Goal: Task Accomplishment & Management: Use online tool/utility

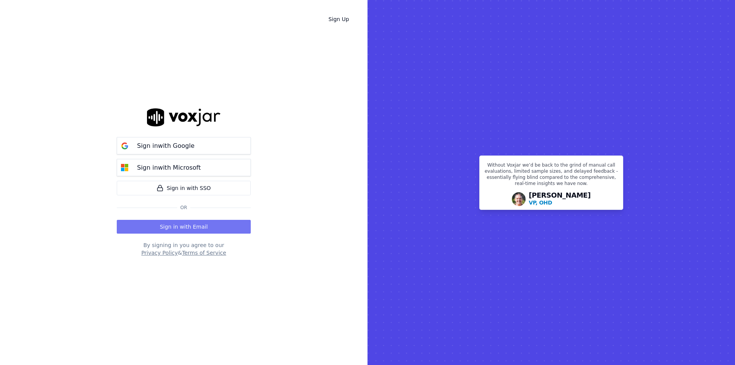
click at [179, 231] on button "Sign in with Email" at bounding box center [184, 227] width 134 height 14
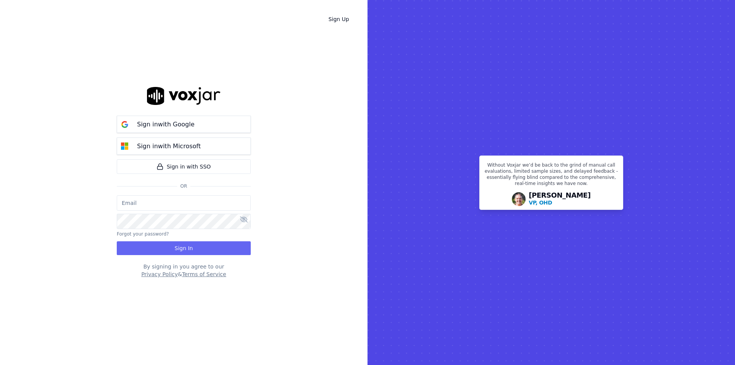
click at [177, 201] on input "email" at bounding box center [184, 202] width 134 height 15
type input "dominicthompson@spsdoorguard.com"
click at [179, 231] on div "dominicthompson@spsdoorguard.com Forgot your password? Sign In" at bounding box center [184, 225] width 134 height 60
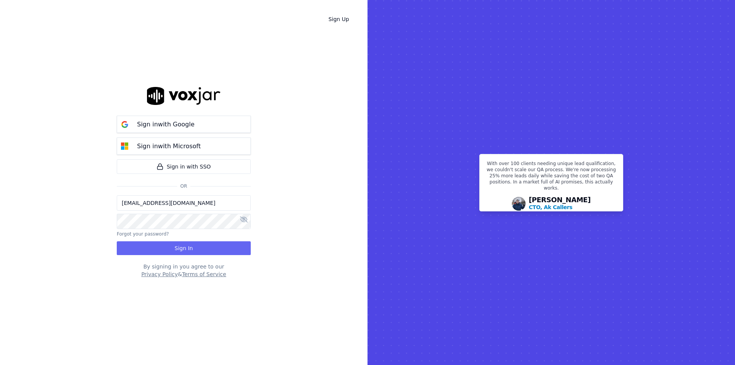
drag, startPoint x: 230, startPoint y: 211, endPoint x: -33, endPoint y: 189, distance: 264.1
click at [0, 189] on html "Sign Up Sign in with Google Sign in with Microsoft Sign in with SSO Or dominict…" at bounding box center [367, 182] width 735 height 365
click at [210, 212] on div at bounding box center [184, 220] width 134 height 18
click at [232, 205] on input "dominicthompson@spsdoorguard.com" at bounding box center [184, 202] width 134 height 15
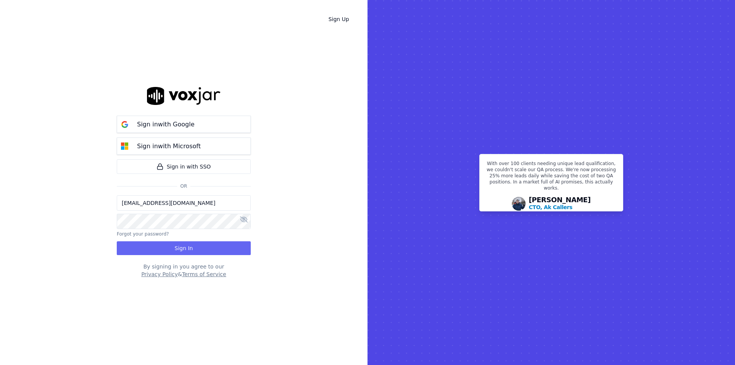
click at [235, 204] on input "dominicthompson@spsdoorguard.com" at bounding box center [184, 202] width 134 height 15
drag, startPoint x: 235, startPoint y: 205, endPoint x: -110, endPoint y: 174, distance: 346.4
click at [0, 174] on html "Sign Up Sign in with Google Sign in with Microsoft Sign in with SSO Or dominict…" at bounding box center [367, 182] width 735 height 365
type input "aydenjohnston@spsdoorguard.com"
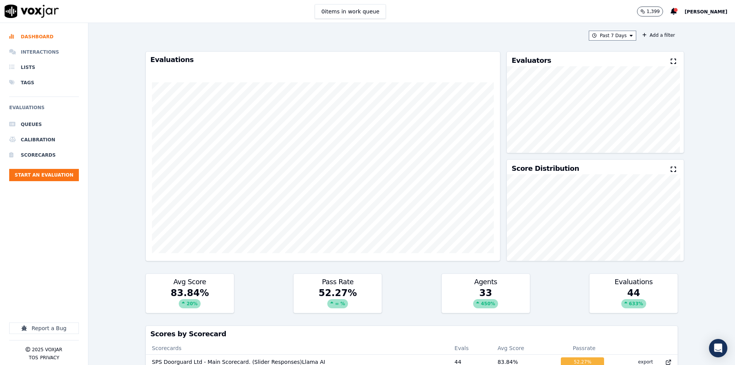
click at [62, 50] on li "Interactions" at bounding box center [44, 51] width 70 height 15
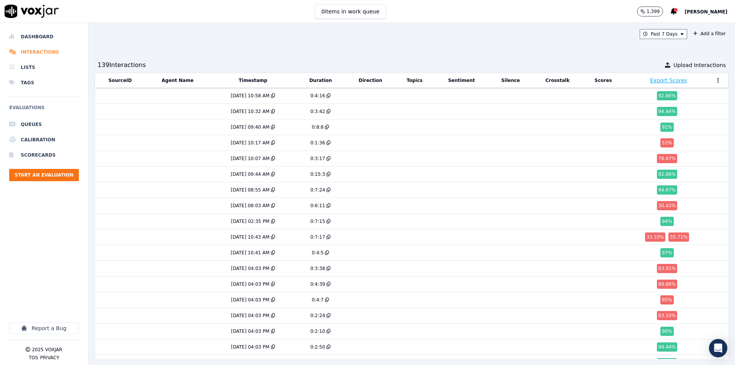
click at [28, 48] on li "Interactions" at bounding box center [44, 51] width 70 height 15
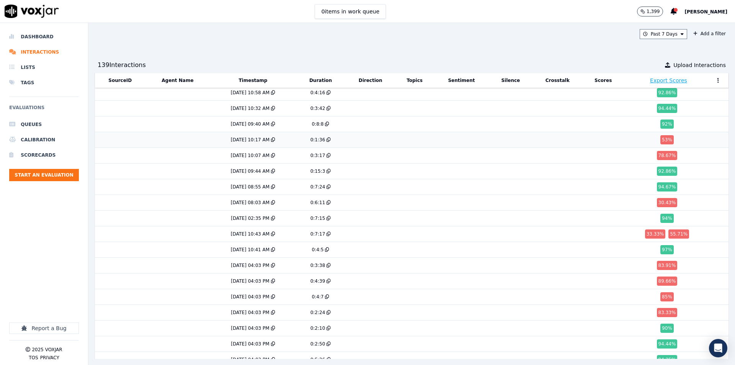
drag, startPoint x: 279, startPoint y: 130, endPoint x: 128, endPoint y: 137, distance: 151.1
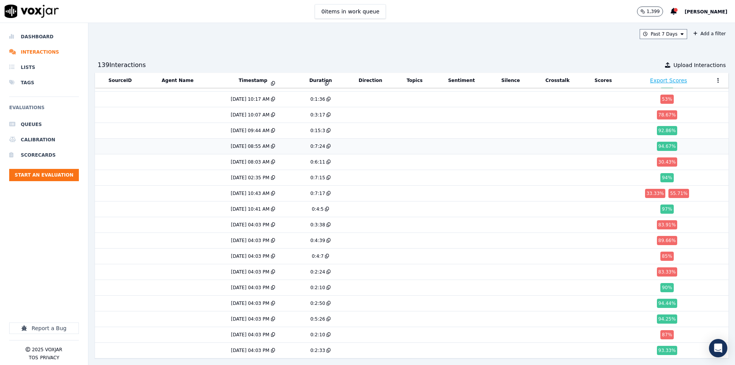
scroll to position [61, 0]
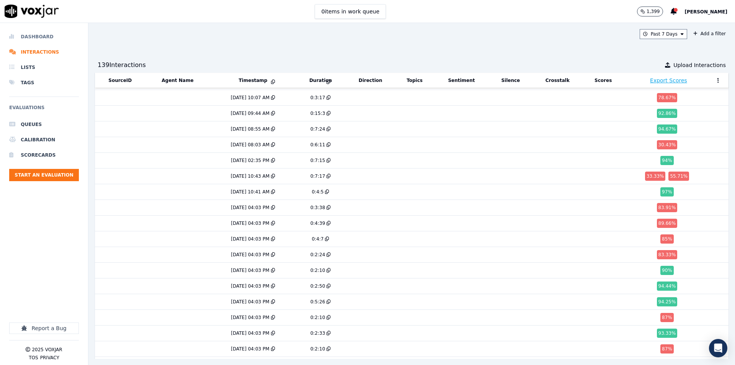
click at [35, 32] on li "Dashboard" at bounding box center [44, 36] width 70 height 15
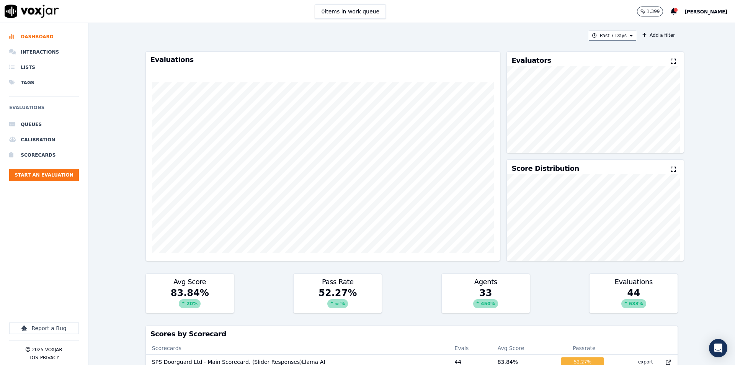
click at [48, 10] on img at bounding box center [32, 11] width 54 height 13
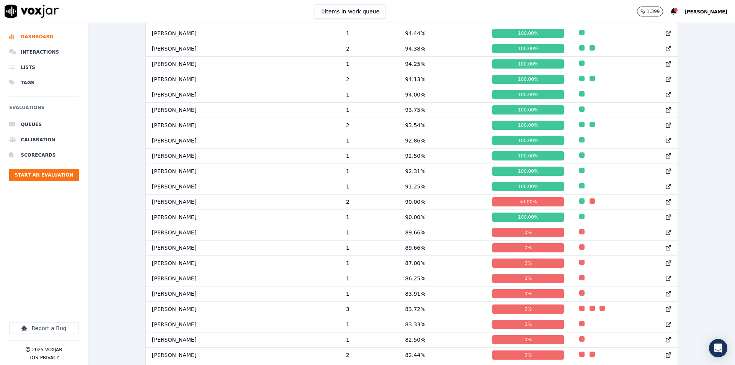
scroll to position [460, 0]
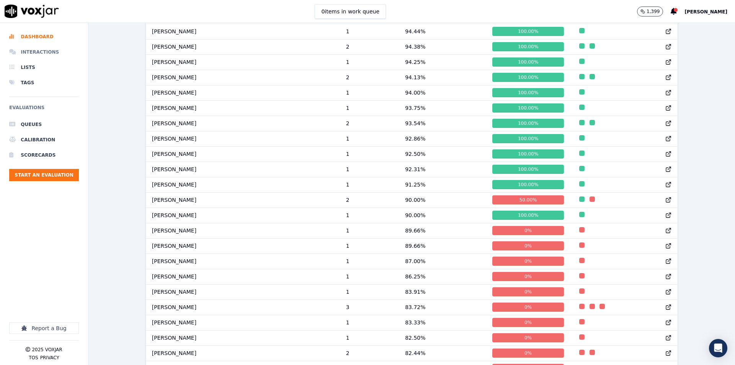
click at [32, 54] on li "Interactions" at bounding box center [44, 51] width 70 height 15
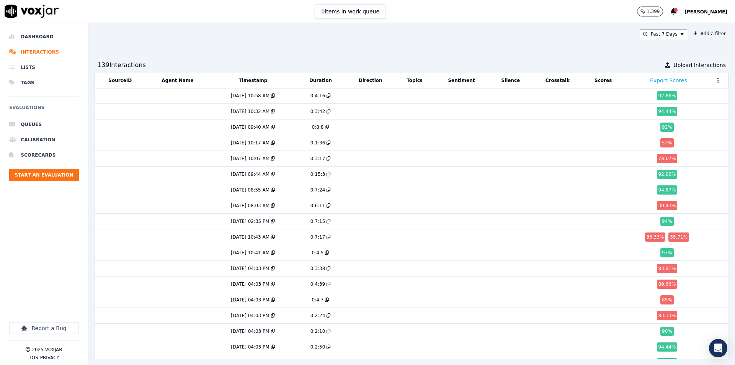
click at [681, 56] on div "Past 7 Days Add a filter 139 Interaction s Upload Interactions SourceID Agent N…" at bounding box center [411, 194] width 647 height 342
click at [689, 69] on div "139 Interaction s Upload Interactions" at bounding box center [412, 64] width 635 height 15
click at [692, 66] on span "Upload Interactions" at bounding box center [700, 65] width 52 height 8
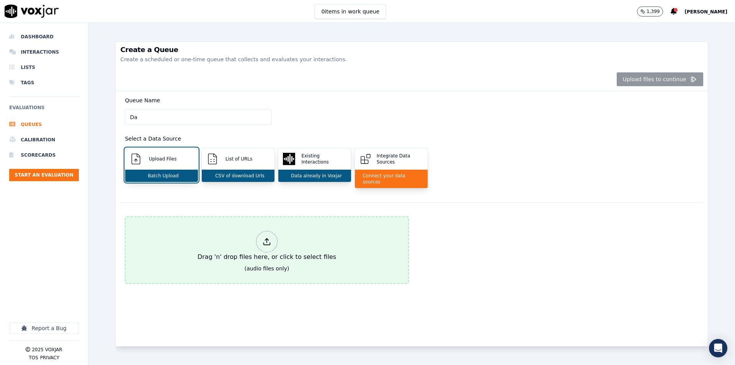
type input "D"
type input "5"
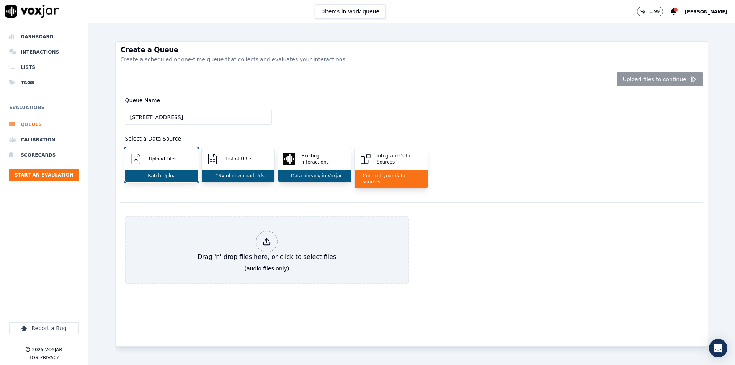
type input "4 Stonegate Green"
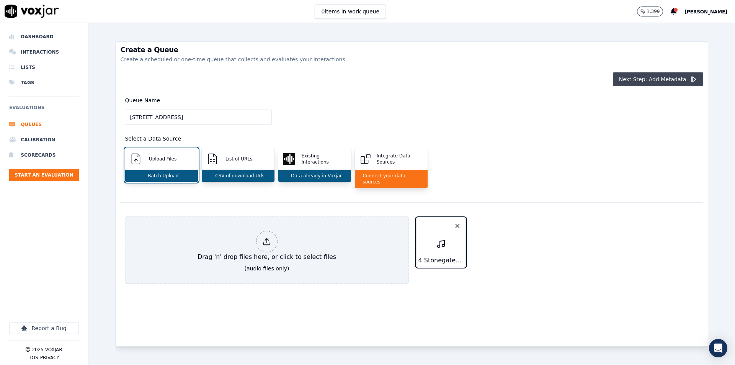
click at [651, 80] on button "Next Step: Add Metadata" at bounding box center [658, 79] width 90 height 14
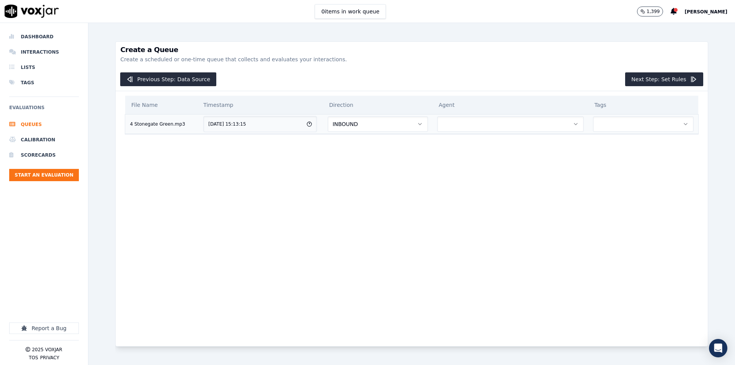
click at [485, 123] on button "button" at bounding box center [510, 123] width 147 height 15
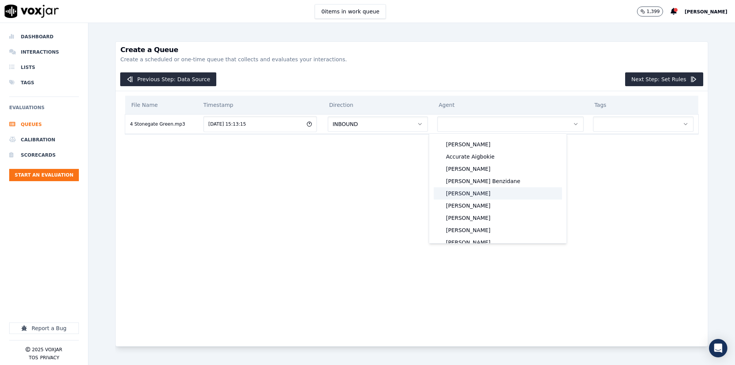
scroll to position [72, 0]
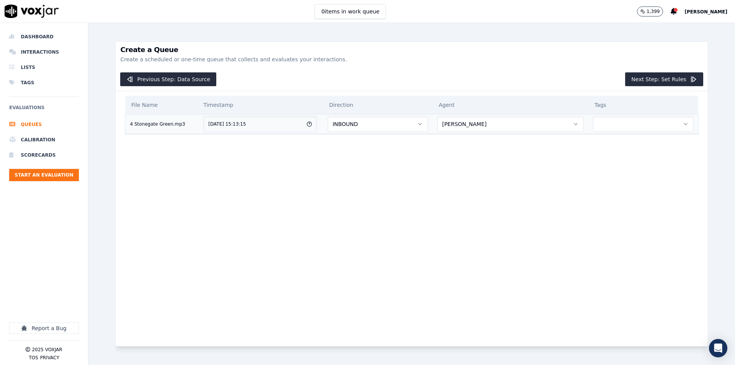
click at [625, 131] on button "button" at bounding box center [643, 123] width 101 height 15
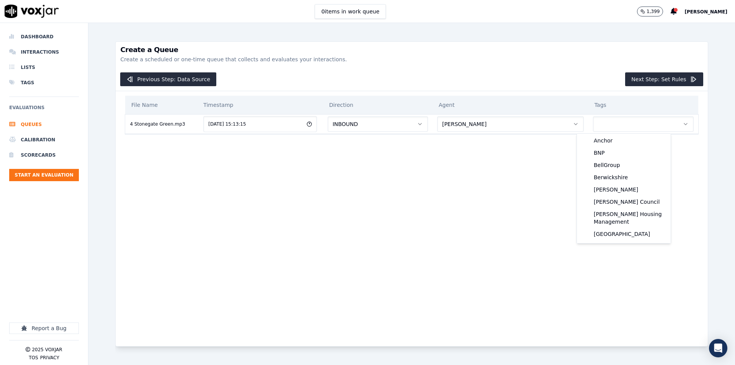
scroll to position [166, 0]
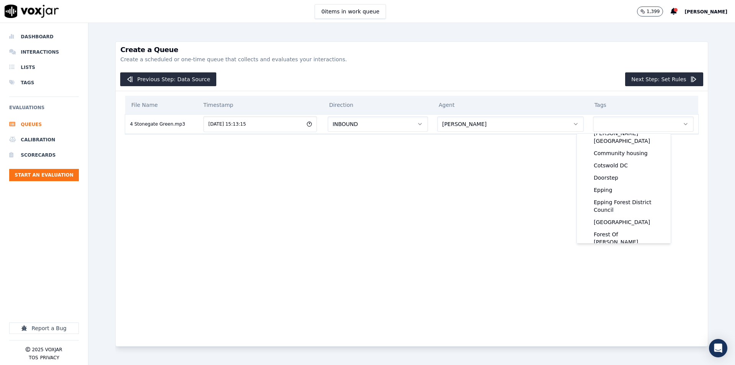
click at [438, 209] on div "File Name Timestamp Direction Agent Tags 4 Stonegate Green.mp3 22/08/2025, 15:1…" at bounding box center [411, 212] width 583 height 243
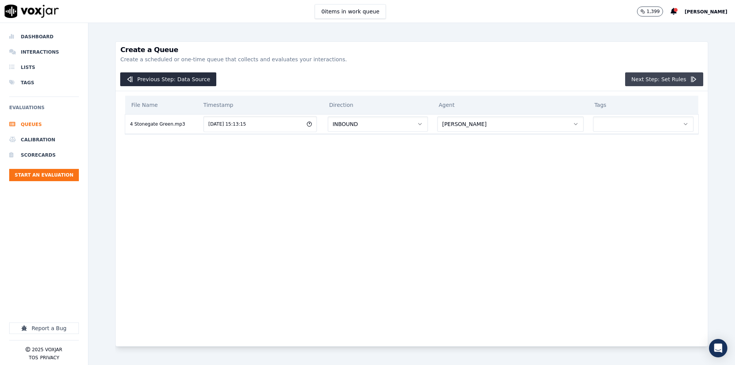
click at [670, 83] on button "Next Step: Set Rules" at bounding box center [664, 79] width 78 height 14
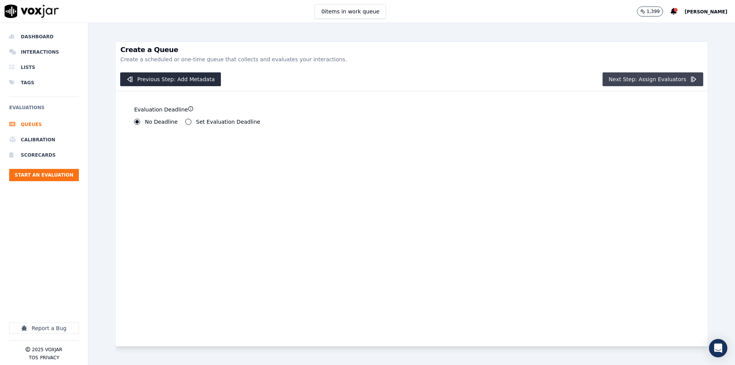
click at [652, 79] on button "Next Step: Assign Evaluators" at bounding box center [653, 79] width 101 height 14
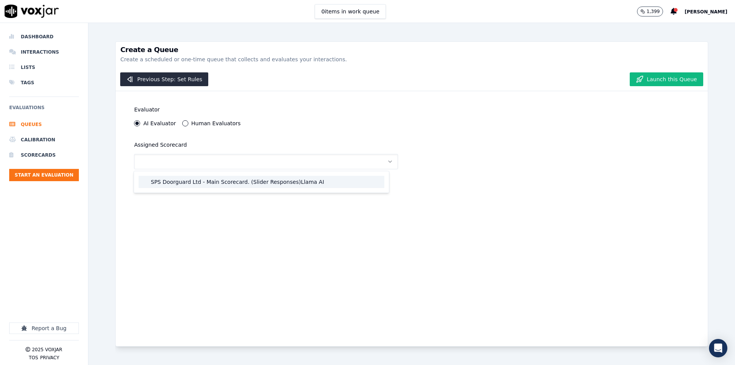
click at [317, 176] on div "SPS Doorguard Ltd - Main Scorecard. (Slider Responses)Llama AI" at bounding box center [262, 182] width 246 height 12
click at [317, 176] on div "Evaluator AI Evaluator Human Evaluators Assigned Scorecard" at bounding box center [265, 139] width 291 height 97
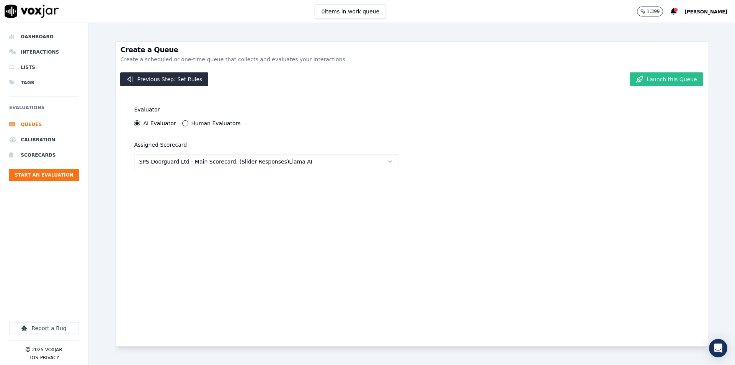
click at [672, 73] on button "Launch this Queue" at bounding box center [666, 79] width 73 height 14
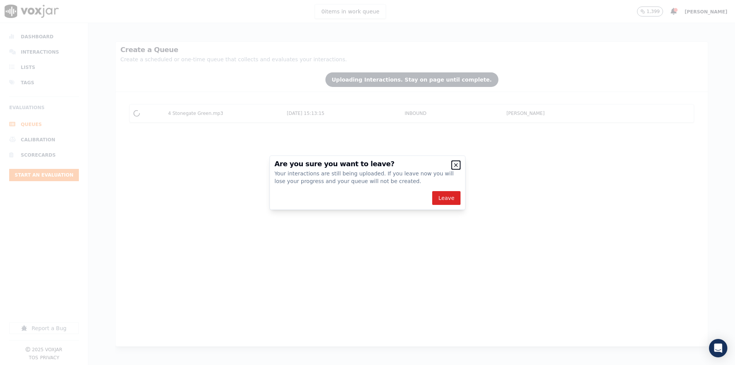
click at [456, 164] on icon "button" at bounding box center [456, 165] width 6 height 6
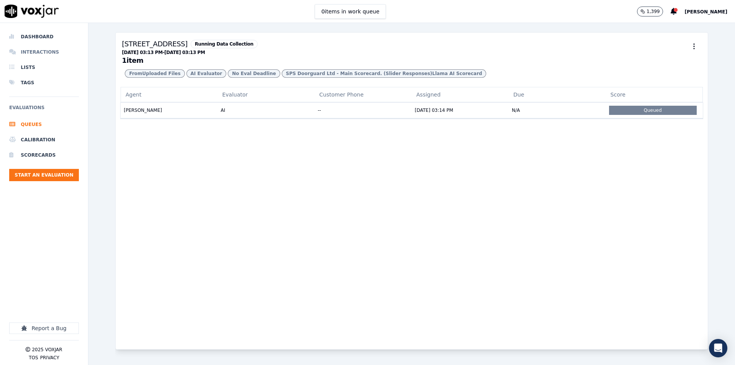
click at [38, 50] on li "Interactions" at bounding box center [44, 51] width 70 height 15
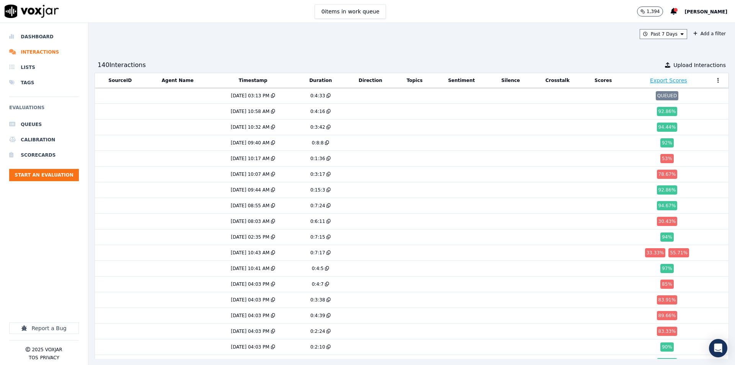
click at [476, 34] on div "Past 7 Days Add a filter" at bounding box center [412, 34] width 635 height 10
click at [128, 100] on td at bounding box center [120, 96] width 51 height 16
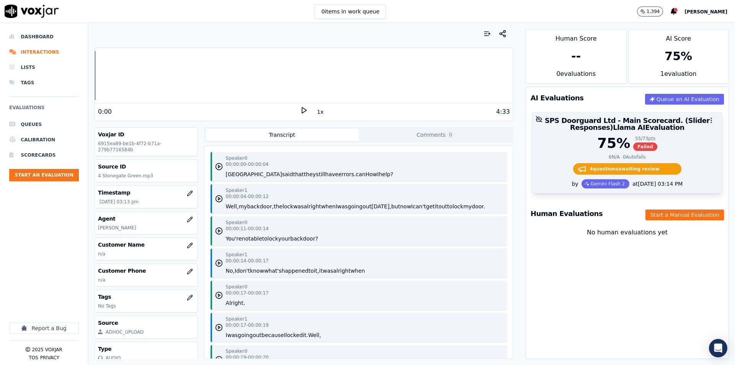
click at [638, 153] on div "75 % 55 / 73 pts Failed 6 N/A 0 Autofails 4 question s awaiting review" at bounding box center [628, 158] width 190 height 44
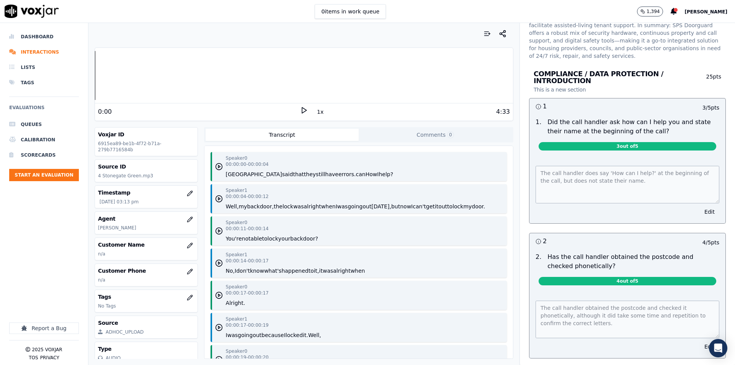
scroll to position [77, 0]
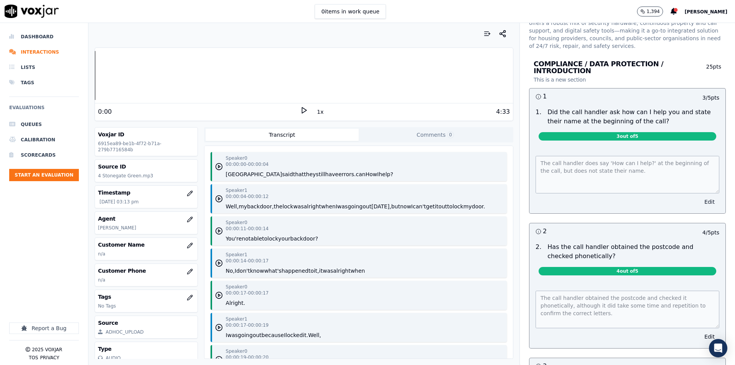
click at [700, 196] on button "Edit" at bounding box center [710, 201] width 20 height 11
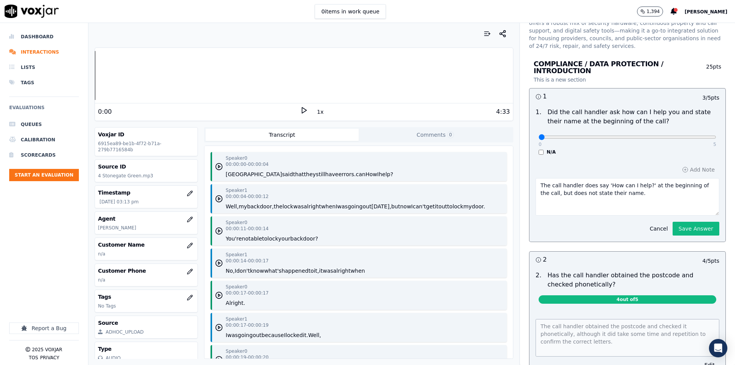
drag, startPoint x: 658, startPoint y: 190, endPoint x: 489, endPoint y: 159, distance: 171.7
click at [489, 159] on div "Your browser does not support the audio element. 0:00 1x 4:33 Voxjar ID 6915ea8…" at bounding box center [411, 194] width 647 height 342
click at [618, 179] on textarea "No name given - Critical failure" at bounding box center [628, 197] width 184 height 38
click at [615, 188] on textarea "No name given - Critical failure" at bounding box center [628, 197] width 184 height 38
type textarea "No name given - Critical failure"
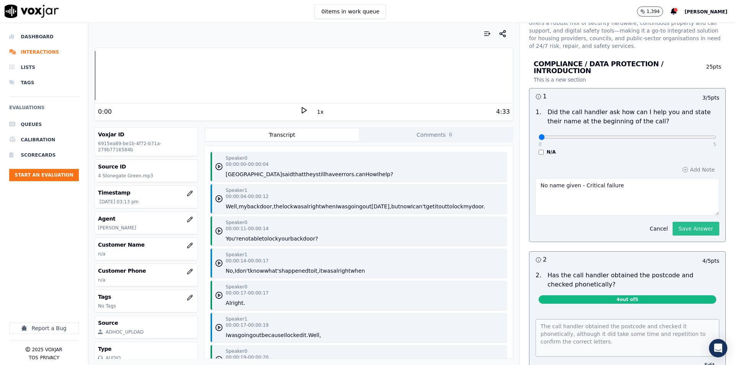
click at [673, 222] on button "Save Answer" at bounding box center [696, 229] width 47 height 14
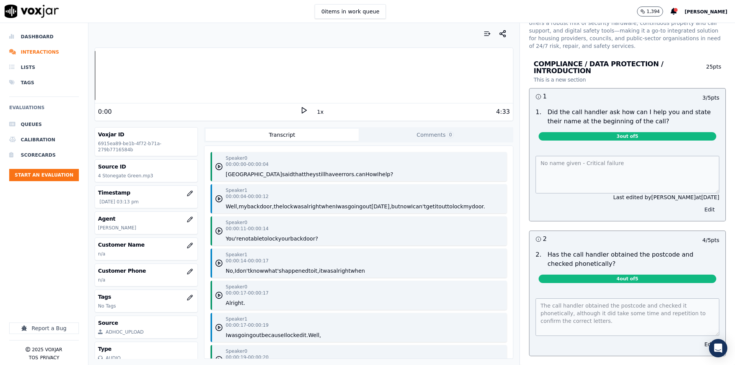
click at [700, 205] on button "Edit" at bounding box center [710, 209] width 20 height 11
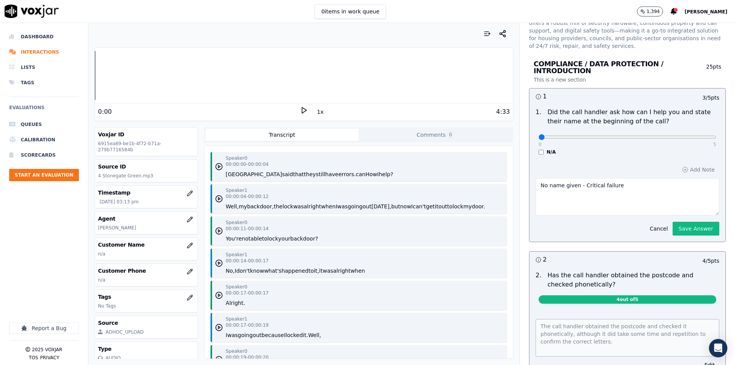
drag, startPoint x: 537, startPoint y: 130, endPoint x: 521, endPoint y: 131, distance: 15.8
click at [539, 136] on input "range" at bounding box center [628, 137] width 178 height 3
click at [687, 223] on button "Save Answer" at bounding box center [696, 229] width 47 height 14
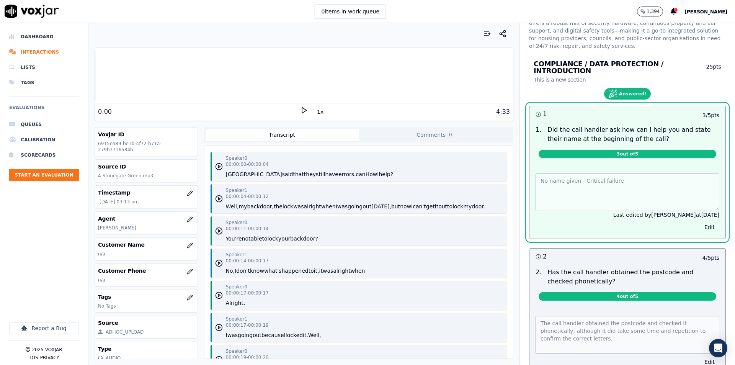
click at [700, 222] on button "Edit" at bounding box center [710, 227] width 20 height 11
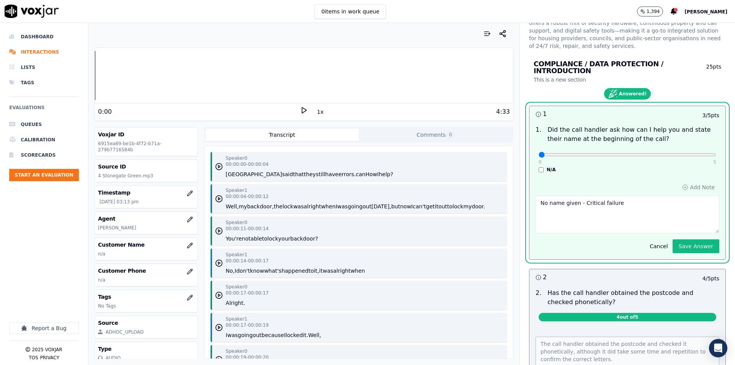
drag, startPoint x: 534, startPoint y: 151, endPoint x: 534, endPoint y: 146, distance: 5.4
click at [539, 150] on div "0 5" at bounding box center [628, 154] width 178 height 9
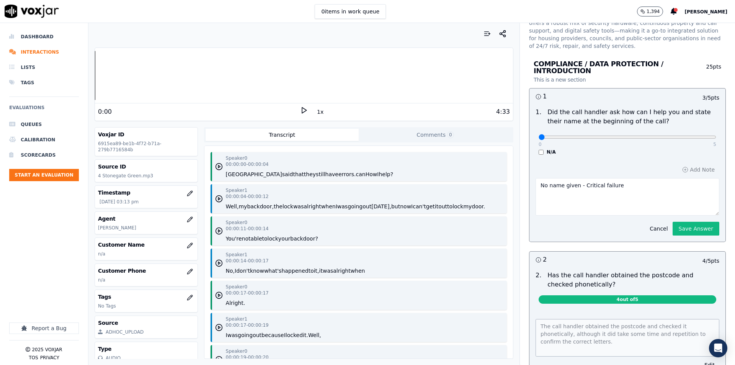
drag, startPoint x: 534, startPoint y: 145, endPoint x: 550, endPoint y: 148, distance: 15.6
click at [550, 139] on input "range" at bounding box center [628, 137] width 178 height 3
click at [684, 222] on button "Save Answer" at bounding box center [696, 229] width 47 height 14
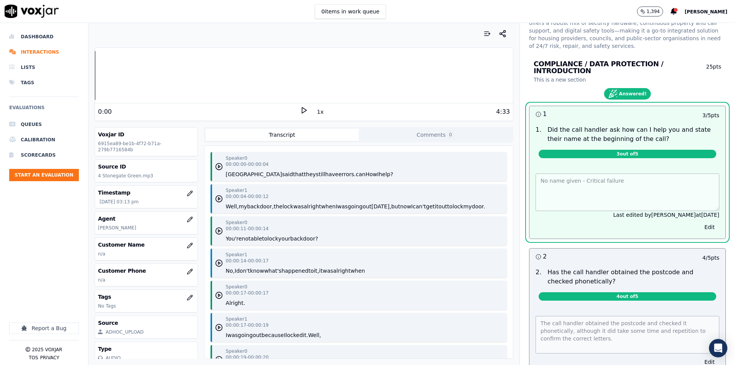
click at [632, 150] on span "3 out of 5" at bounding box center [628, 154] width 178 height 8
click at [700, 222] on button "Edit" at bounding box center [710, 227] width 20 height 11
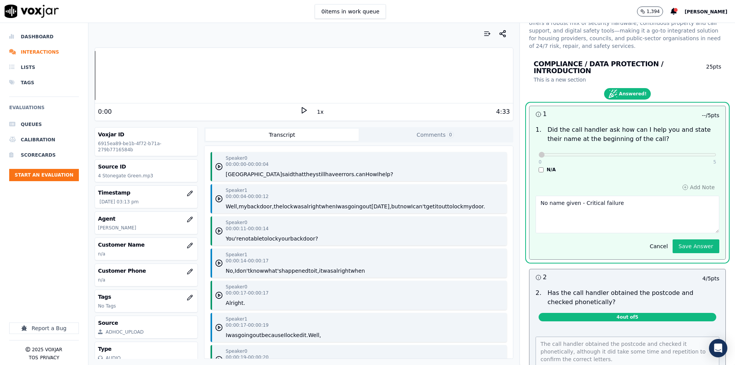
click at [539, 150] on div "0 5" at bounding box center [628, 154] width 178 height 9
click at [539, 151] on div "0 5" at bounding box center [628, 154] width 178 height 9
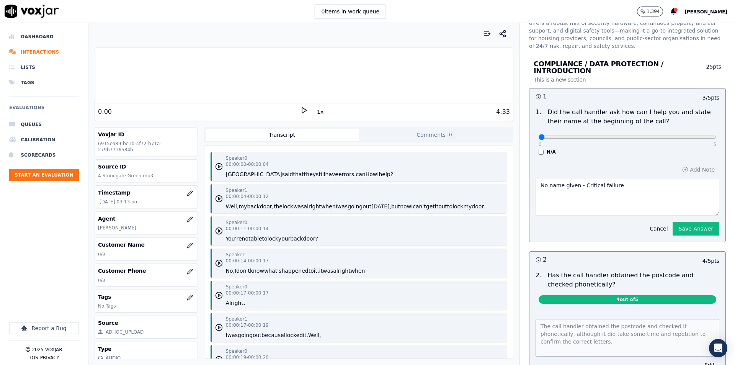
click at [535, 148] on div "1 . Did the call handler ask how can I help you and state their name at the beg…" at bounding box center [628, 132] width 196 height 54
drag, startPoint x: 535, startPoint y: 131, endPoint x: 560, endPoint y: 132, distance: 24.9
click at [560, 136] on input "range" at bounding box center [628, 137] width 178 height 3
drag, startPoint x: 568, startPoint y: 131, endPoint x: 541, endPoint y: 129, distance: 26.8
type input "0"
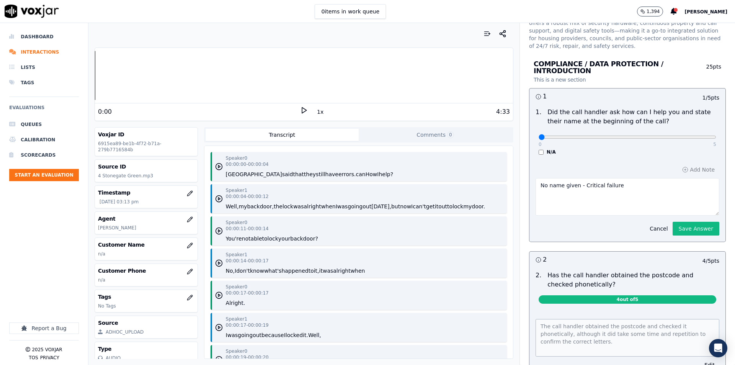
click at [541, 136] on input "range" at bounding box center [628, 137] width 178 height 3
click at [689, 225] on button "Save Answer" at bounding box center [696, 229] width 47 height 14
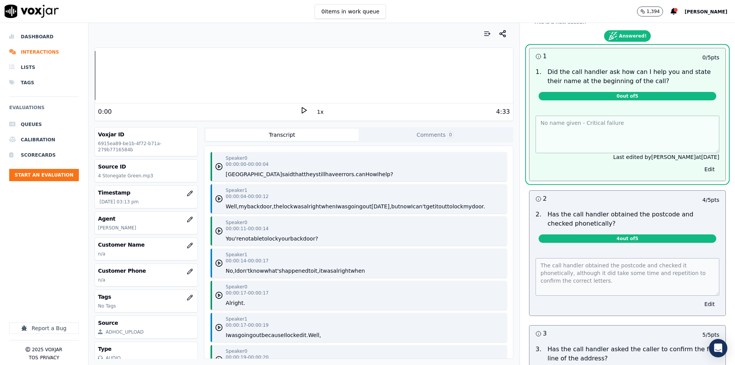
scroll to position [230, 0]
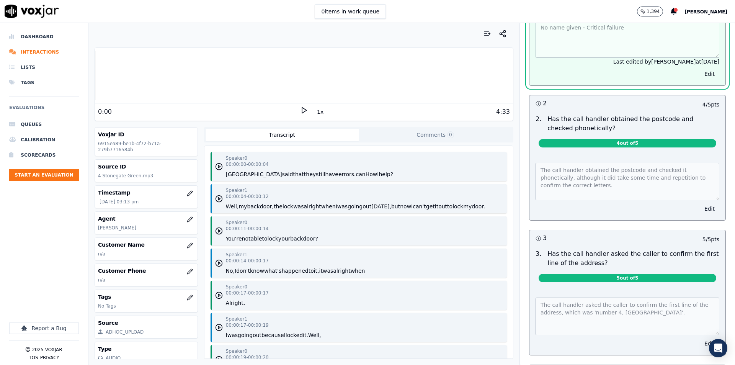
click at [700, 203] on button "Edit" at bounding box center [710, 208] width 20 height 11
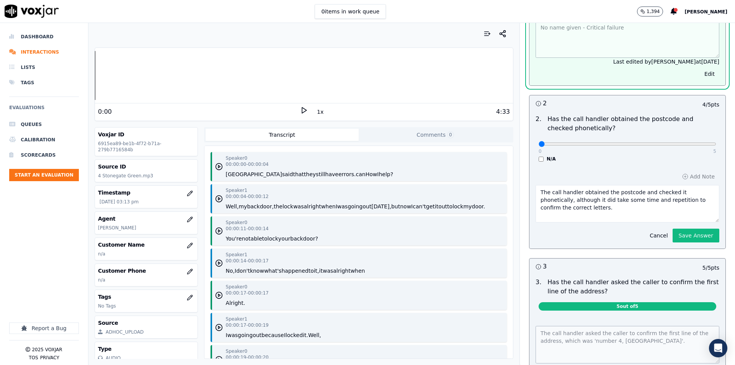
drag, startPoint x: 584, startPoint y: 203, endPoint x: 300, endPoint y: 151, distance: 289.0
click at [300, 151] on div "Your browser does not support the audio element. 0:00 1x 4:33 Voxjar ID 6915ea8…" at bounding box center [411, 194] width 647 height 342
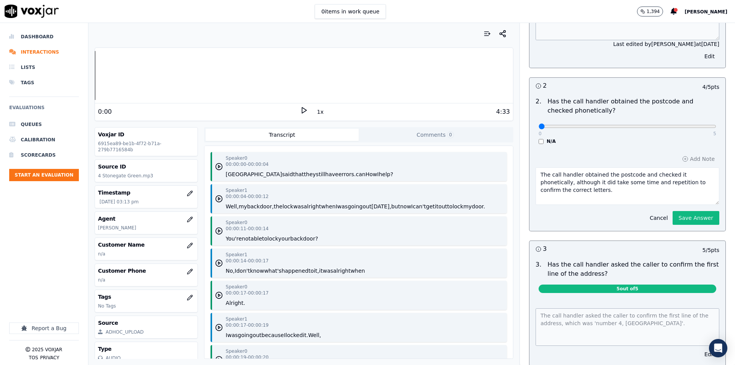
scroll to position [212, 0]
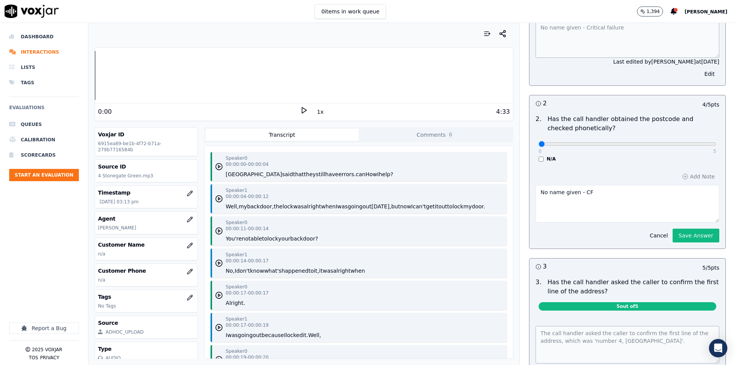
type textarea "No name given - CF"
drag, startPoint x: 537, startPoint y: 136, endPoint x: 529, endPoint y: 136, distance: 8.1
click at [539, 142] on input "range" at bounding box center [628, 143] width 178 height 3
click at [675, 230] on button "Save Answer" at bounding box center [696, 236] width 47 height 14
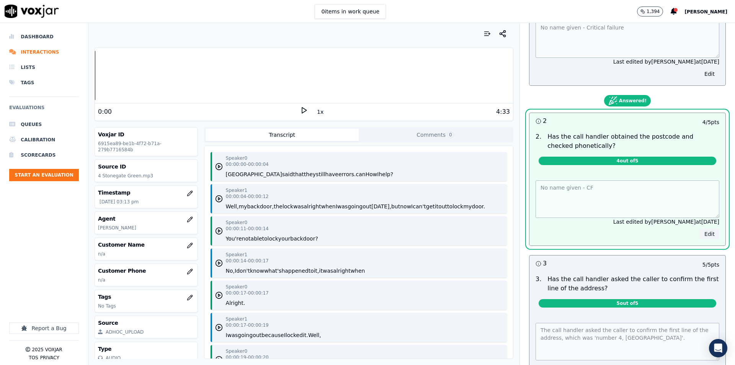
click at [700, 229] on button "Edit" at bounding box center [710, 234] width 20 height 11
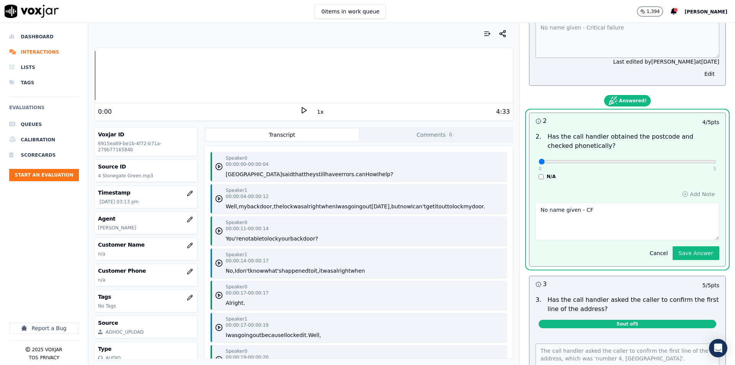
click at [548, 173] on div "N/A" at bounding box center [628, 176] width 178 height 6
click at [547, 173] on label "N/A" at bounding box center [551, 176] width 9 height 6
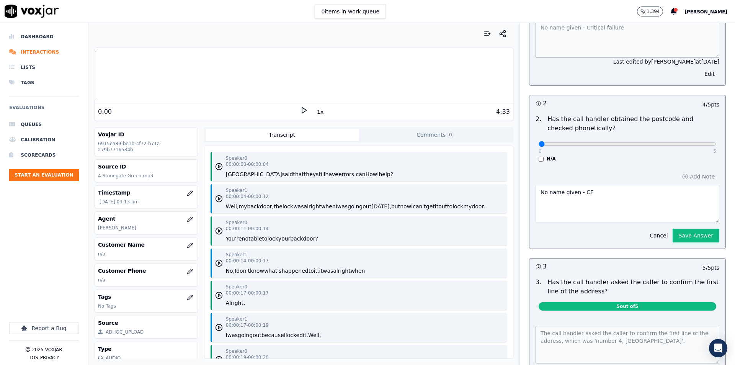
click at [543, 168] on div "Add Note No name given - CF Cancel Save Answer" at bounding box center [628, 206] width 196 height 83
drag, startPoint x: 534, startPoint y: 134, endPoint x: 555, endPoint y: 136, distance: 20.3
click at [555, 142] on input "range" at bounding box center [628, 143] width 178 height 3
drag, startPoint x: 564, startPoint y: 136, endPoint x: 571, endPoint y: 170, distance: 35.1
type input "0"
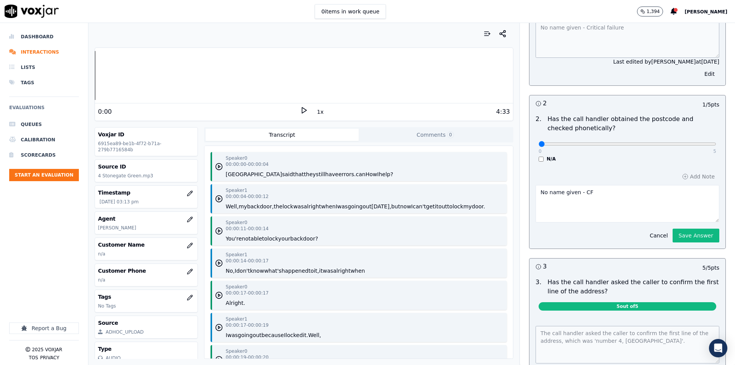
click at [539, 142] on input "range" at bounding box center [628, 143] width 178 height 3
click at [673, 229] on button "Save Answer" at bounding box center [696, 236] width 47 height 14
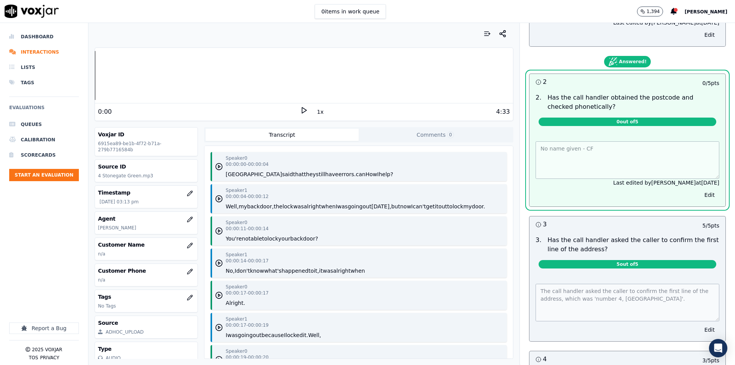
scroll to position [327, 0]
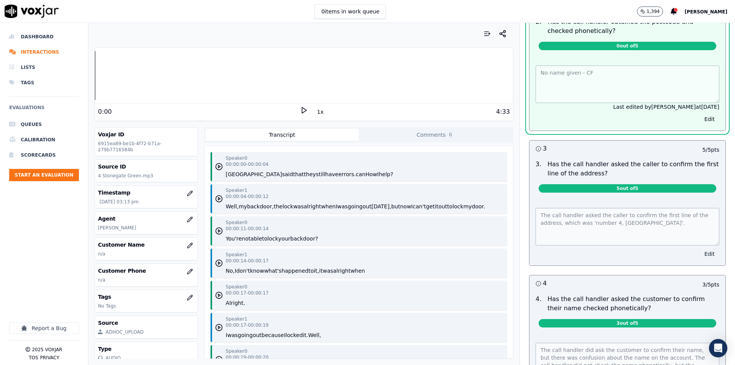
click at [700, 249] on button "Edit" at bounding box center [710, 254] width 20 height 11
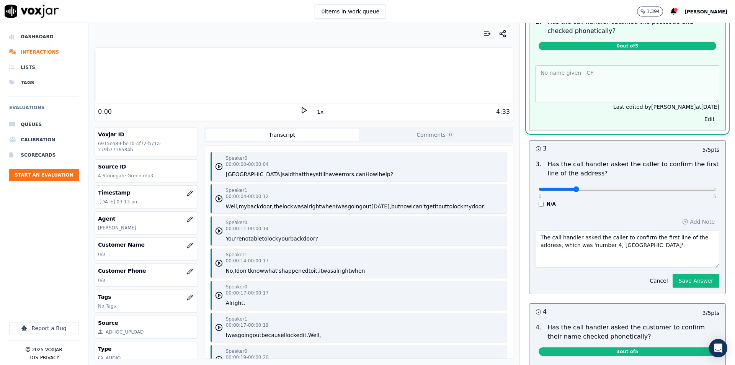
drag, startPoint x: 539, startPoint y: 184, endPoint x: 575, endPoint y: 183, distance: 35.6
click at [575, 188] on input "range" at bounding box center [628, 189] width 178 height 3
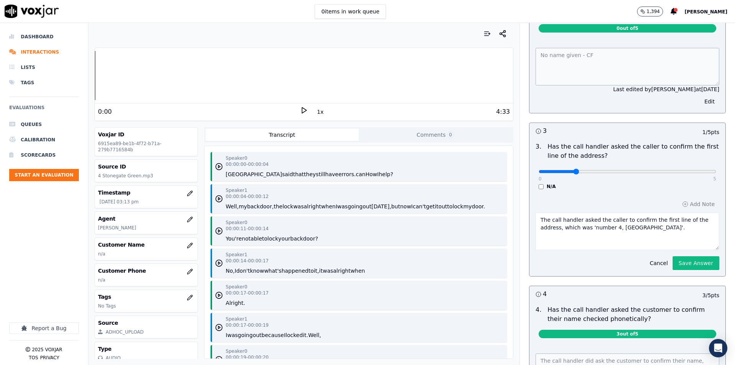
scroll to position [309, 0]
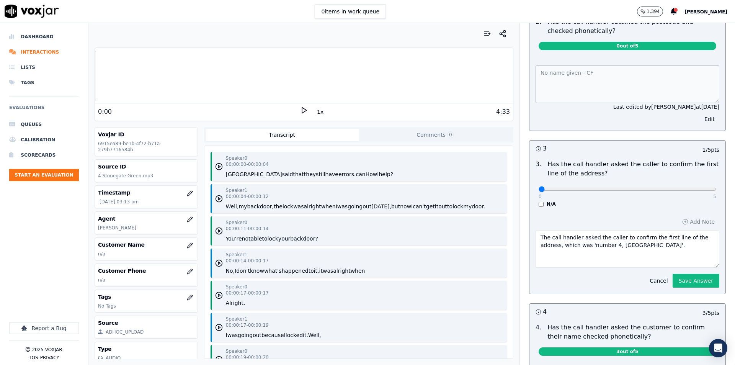
drag, startPoint x: 567, startPoint y: 183, endPoint x: 527, endPoint y: 183, distance: 39.4
type input "0"
click at [539, 188] on input "range" at bounding box center [628, 189] width 178 height 3
drag, startPoint x: 660, startPoint y: 236, endPoint x: 470, endPoint y: 196, distance: 194.5
click at [470, 196] on div "Your browser does not support the audio element. 0:00 1x 4:33 Voxjar ID 6915ea8…" at bounding box center [411, 194] width 647 height 342
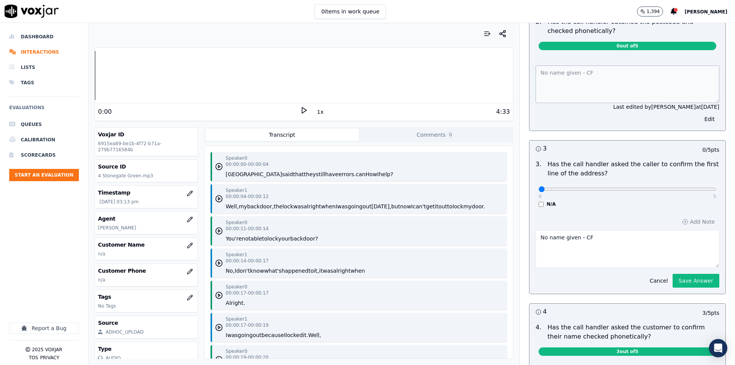
drag, startPoint x: 589, startPoint y: 229, endPoint x: 416, endPoint y: 230, distance: 172.7
click at [416, 230] on div "Your browser does not support the audio element. 0:00 1x 4:33 Voxjar ID 6915ea8…" at bounding box center [411, 194] width 647 height 342
type textarea "No name given - CF"
drag, startPoint x: 535, startPoint y: 181, endPoint x: 571, endPoint y: 183, distance: 35.3
click at [563, 188] on input "range" at bounding box center [628, 189] width 178 height 3
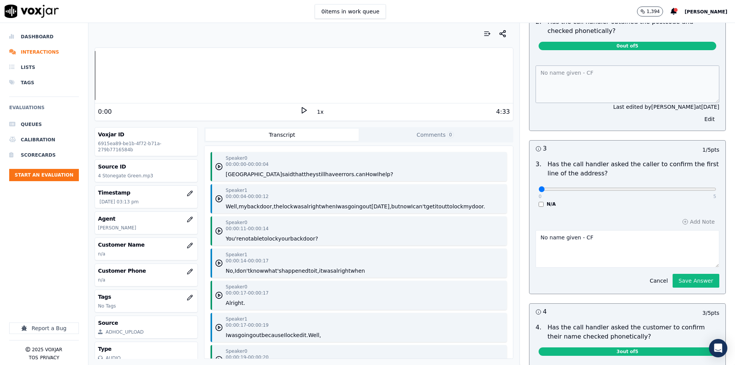
drag, startPoint x: 569, startPoint y: 183, endPoint x: 580, endPoint y: 197, distance: 17.8
type input "0"
click at [539, 188] on input "range" at bounding box center [628, 189] width 178 height 3
click at [684, 274] on button "Save Answer" at bounding box center [696, 281] width 47 height 14
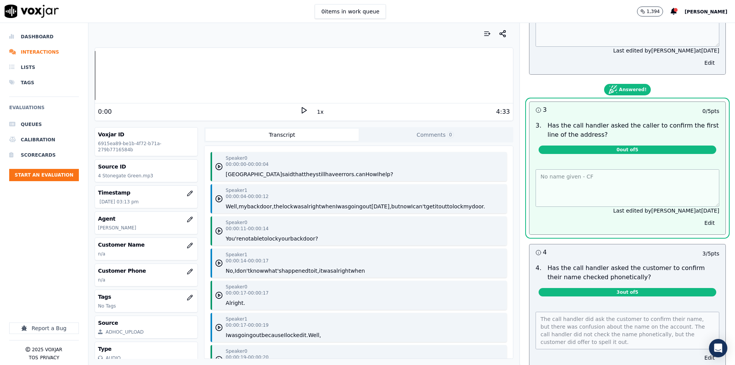
scroll to position [463, 0]
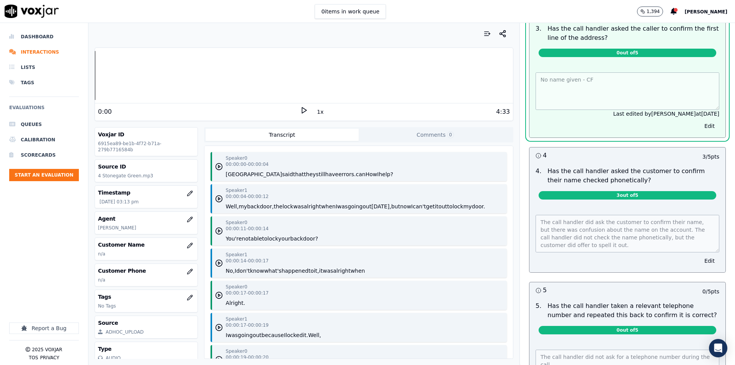
click at [694, 259] on div "The call handler did ask the customer to confirm their name, but there was conf…" at bounding box center [628, 239] width 196 height 67
click at [700, 255] on button "Edit" at bounding box center [710, 260] width 20 height 11
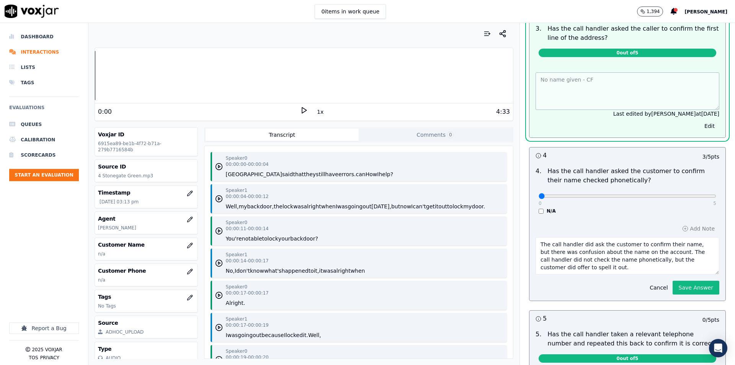
scroll to position [501, 0]
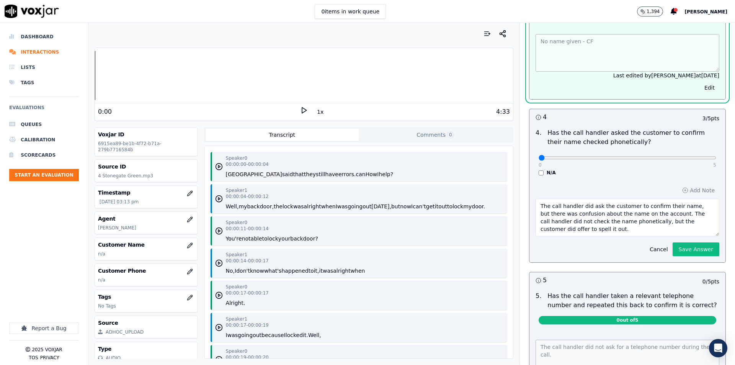
drag, startPoint x: 602, startPoint y: 222, endPoint x: 433, endPoint y: 168, distance: 177.9
click at [433, 168] on div "Your browser does not support the audio element. 0:00 1x 4:33 Voxjar ID 6915ea8…" at bounding box center [411, 194] width 647 height 342
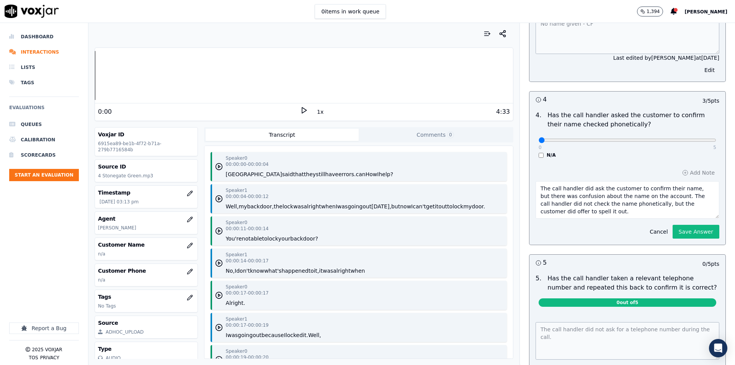
scroll to position [483, 0]
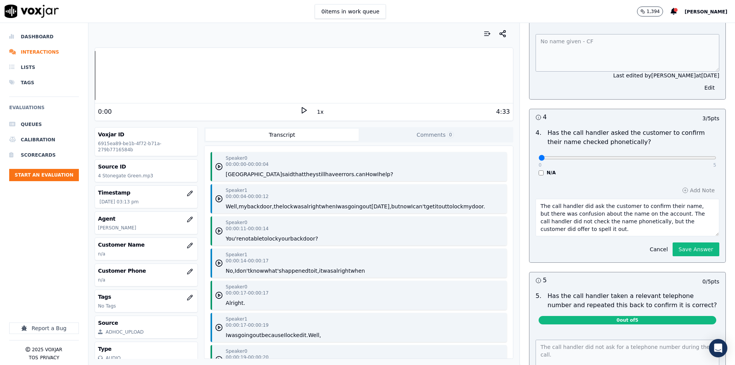
paste textarea "No name given - CF"
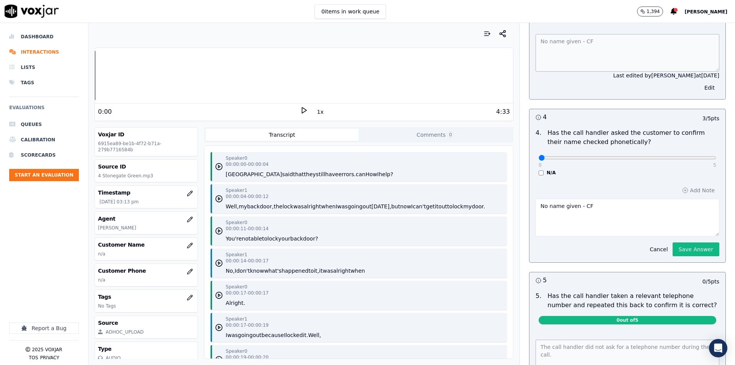
type textarea "No name given - CF"
click at [680, 242] on button "Save Answer" at bounding box center [696, 249] width 47 height 14
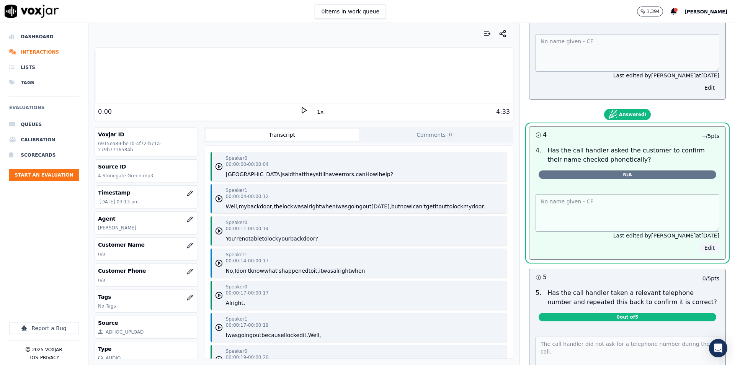
click at [700, 242] on button "Edit" at bounding box center [710, 247] width 20 height 11
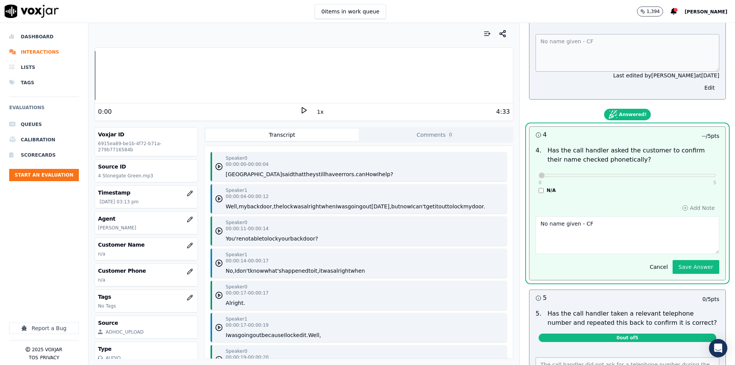
click at [548, 187] on div "N/A" at bounding box center [628, 190] width 178 height 6
click at [535, 177] on div "0 5 N/A" at bounding box center [628, 178] width 190 height 29
click at [539, 187] on div "N/A" at bounding box center [628, 190] width 178 height 6
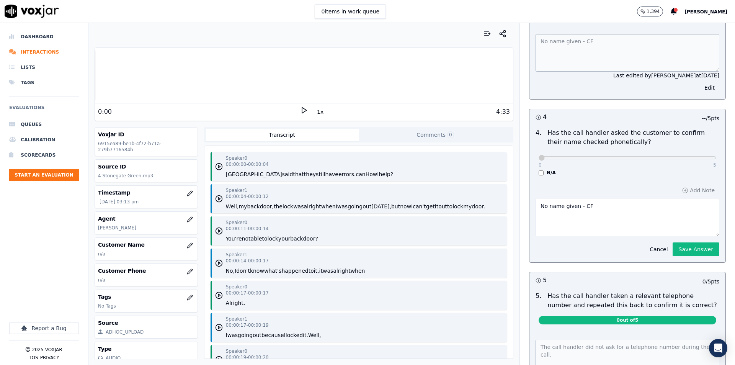
click at [534, 183] on div "Add Note No name given - CF Cancel Save Answer" at bounding box center [628, 220] width 196 height 83
drag, startPoint x: 532, startPoint y: 152, endPoint x: 555, endPoint y: 152, distance: 23.4
click at [555, 156] on input "range" at bounding box center [628, 157] width 178 height 3
drag, startPoint x: 564, startPoint y: 151, endPoint x: 530, endPoint y: 154, distance: 34.2
type input "0"
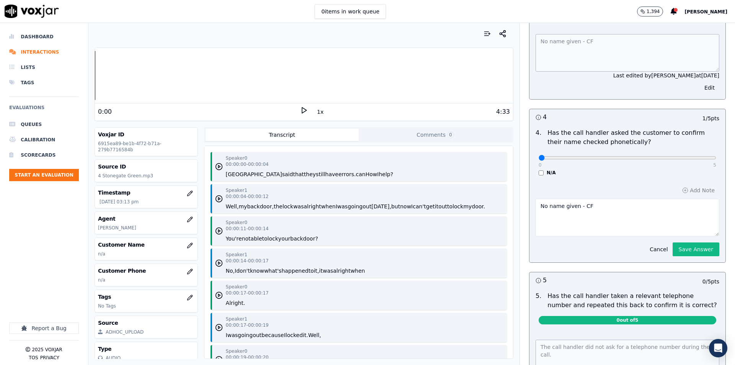
click at [539, 156] on input "range" at bounding box center [628, 157] width 178 height 3
click at [677, 248] on button "Save Answer" at bounding box center [696, 249] width 47 height 14
click at [679, 245] on div "Cancel Saving" at bounding box center [686, 246] width 65 height 20
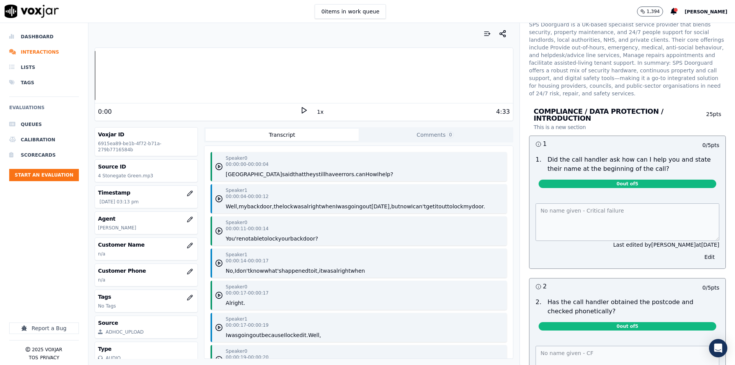
scroll to position [0, 0]
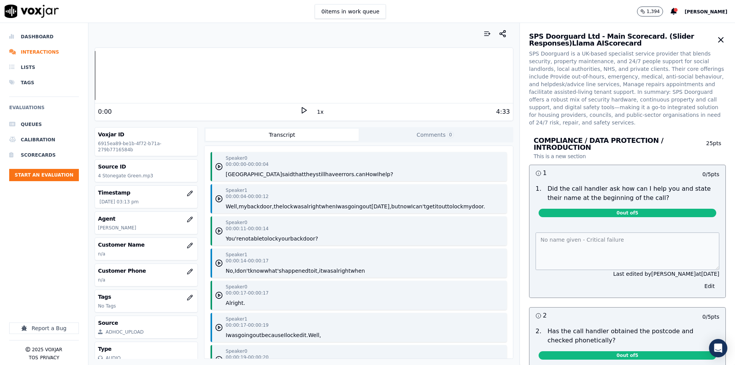
drag, startPoint x: 691, startPoint y: 136, endPoint x: 704, endPoint y: 134, distance: 13.5
click at [704, 134] on div "COMPLIANCE / DATA PROTECTION / INTRODUCTION This is a new section 25 pts" at bounding box center [627, 149] width 197 height 32
drag, startPoint x: 701, startPoint y: 123, endPoint x: 687, endPoint y: 128, distance: 15.4
click at [667, 145] on h3 "COMPLIANCE / DATA PROTECTION / INTRODUCTION This is a new section" at bounding box center [612, 148] width 156 height 23
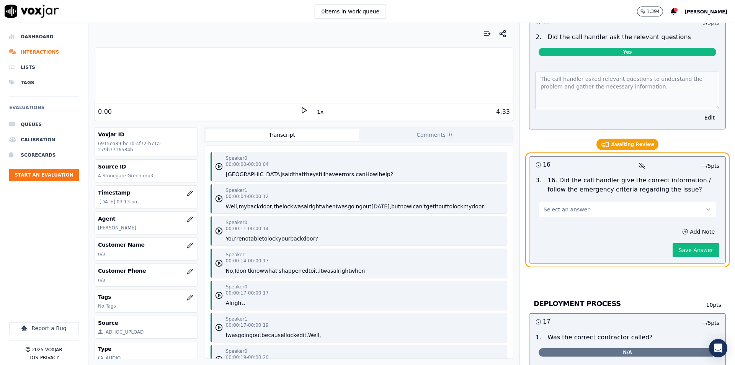
scroll to position [2145, 0]
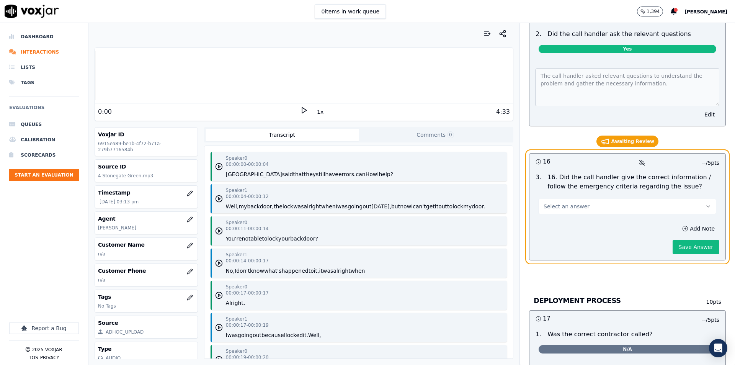
click at [605, 199] on button "Select an answer" at bounding box center [628, 206] width 178 height 15
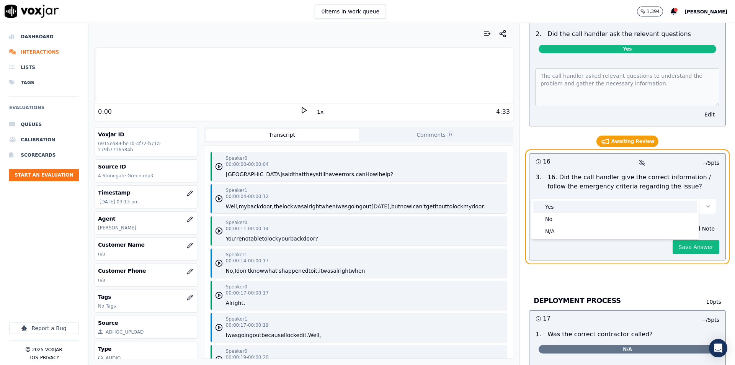
click at [568, 208] on div "Yes" at bounding box center [615, 207] width 164 height 12
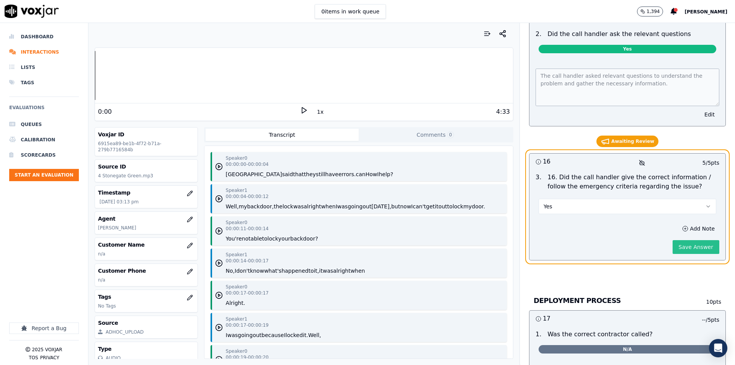
click at [685, 240] on button "Save Answer" at bounding box center [696, 247] width 47 height 14
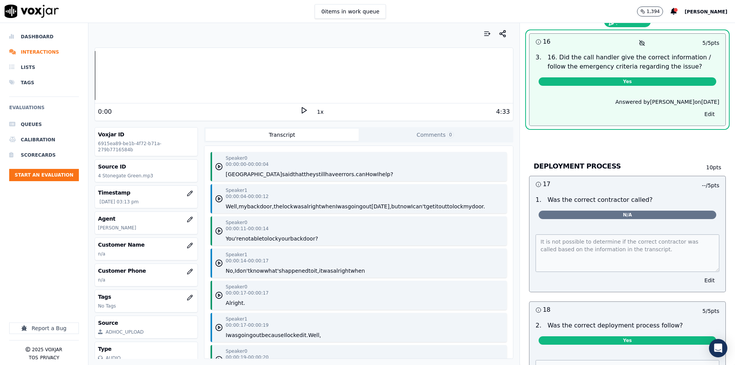
scroll to position [2336, 0]
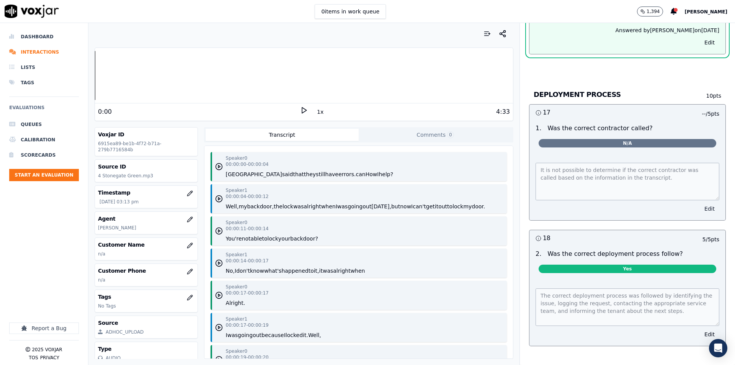
click at [700, 203] on button "Edit" at bounding box center [710, 208] width 20 height 11
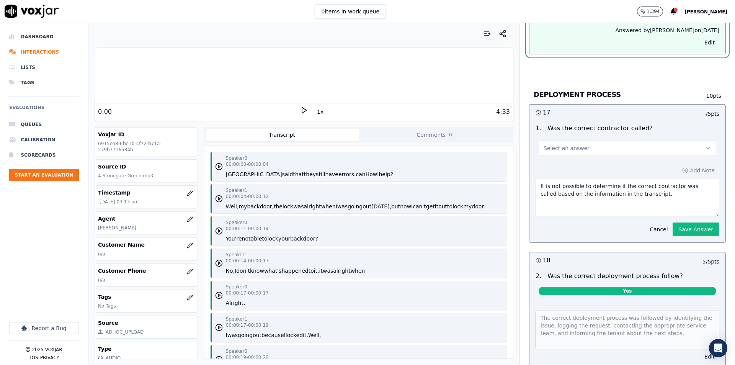
click at [617, 141] on button "Select an answer" at bounding box center [628, 148] width 178 height 15
click at [590, 164] on div "No" at bounding box center [615, 161] width 164 height 12
drag, startPoint x: 648, startPoint y: 177, endPoint x: 481, endPoint y: 152, distance: 169.3
click at [481, 152] on div "Your browser does not support the audio element. 0:00 1x 4:33 Voxjar ID 6915ea8…" at bounding box center [411, 194] width 647 height 342
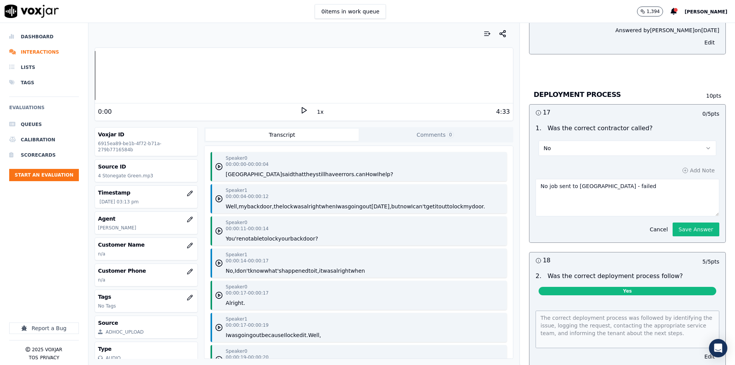
type textarea "No job sent to Equans - failed"
click at [627, 176] on div "No job sent to Equans - failed" at bounding box center [628, 196] width 184 height 41
drag, startPoint x: 623, startPoint y: 175, endPoint x: 574, endPoint y: 170, distance: 49.7
click at [498, 176] on div "Your browser does not support the audio element. 0:00 1x 4:33 Voxjar ID 6915ea8…" at bounding box center [411, 194] width 647 height 342
click at [686, 222] on button "Save Answer" at bounding box center [696, 229] width 47 height 14
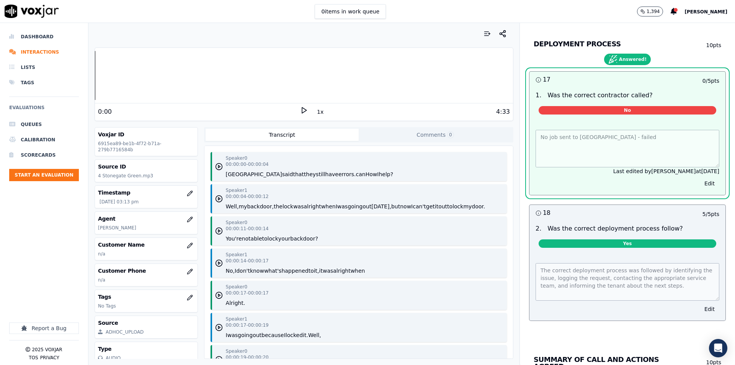
scroll to position [2472, 0]
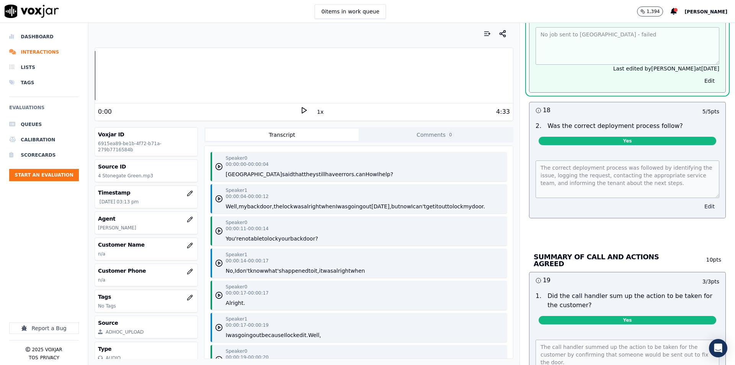
click at [700, 201] on button "Edit" at bounding box center [710, 206] width 20 height 11
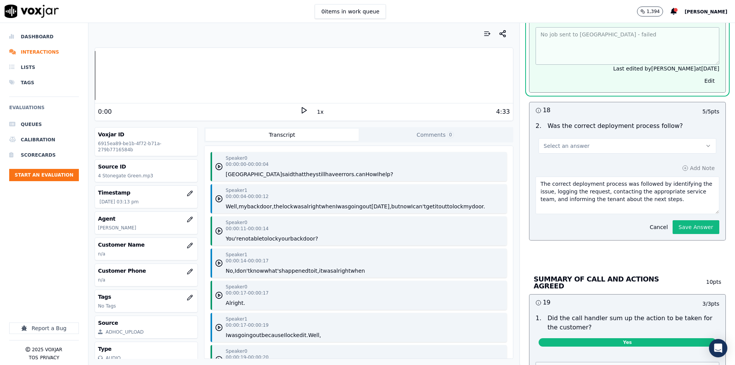
drag, startPoint x: 663, startPoint y: 187, endPoint x: 423, endPoint y: 121, distance: 248.6
click at [423, 121] on div "Your browser does not support the audio element. 0:00 1x 4:33 Voxjar ID 6915ea8…" at bounding box center [411, 194] width 647 height 342
paste textarea "No job sent to Equans - failed"
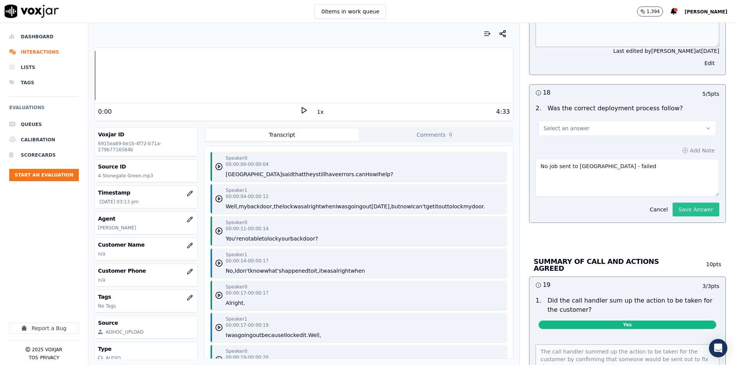
scroll to position [2454, 0]
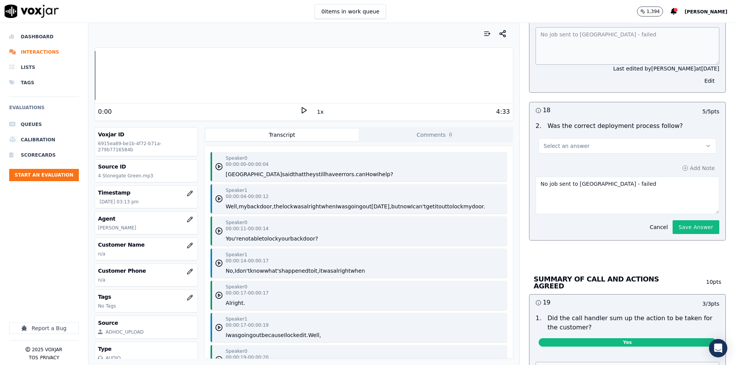
type textarea "No job sent to Equans - failed"
click at [620, 138] on button "Select an answer" at bounding box center [628, 145] width 178 height 15
click at [573, 154] on div "No" at bounding box center [615, 158] width 164 height 12
click at [685, 220] on button "Save Answer" at bounding box center [696, 227] width 47 height 14
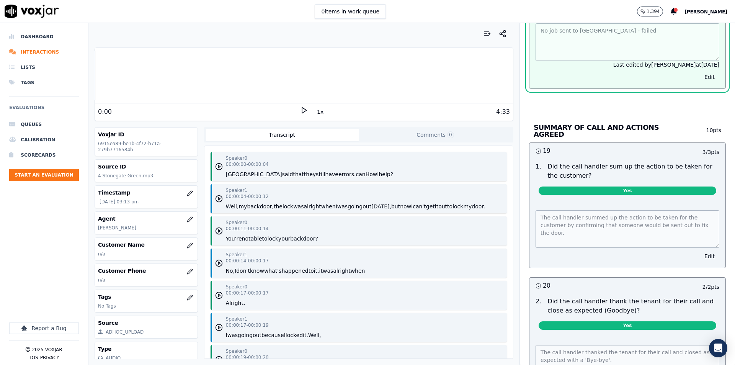
scroll to position [2645, 0]
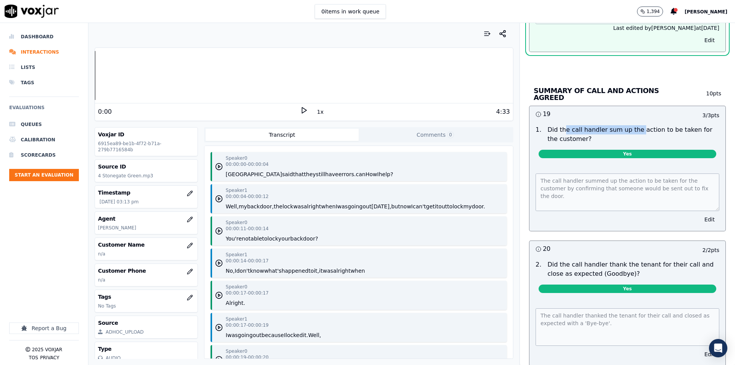
drag, startPoint x: 554, startPoint y: 111, endPoint x: 626, endPoint y: 112, distance: 72.4
click at [626, 125] on p "Did the call handler sum up the action to be taken for the customer?" at bounding box center [634, 134] width 172 height 18
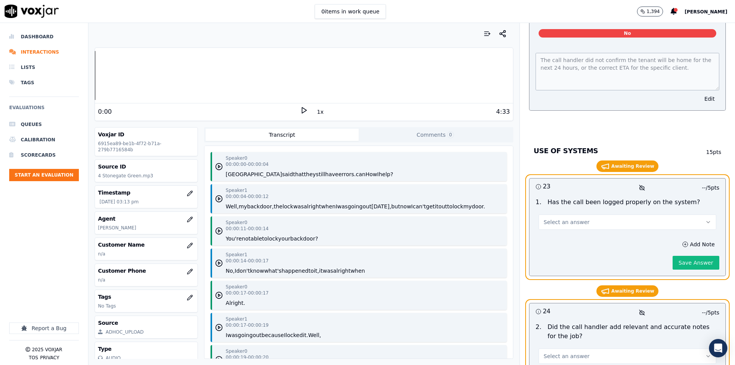
scroll to position [3164, 0]
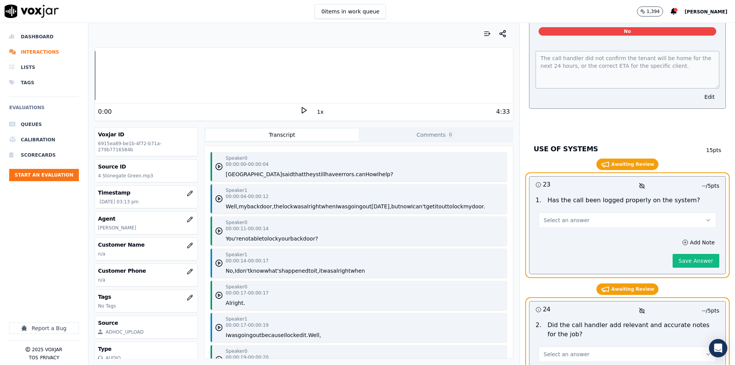
click at [597, 213] on button "Select an answer" at bounding box center [628, 220] width 178 height 15
click at [574, 213] on div "Yes" at bounding box center [615, 207] width 164 height 12
click at [673, 254] on button "Save Answer" at bounding box center [696, 261] width 47 height 14
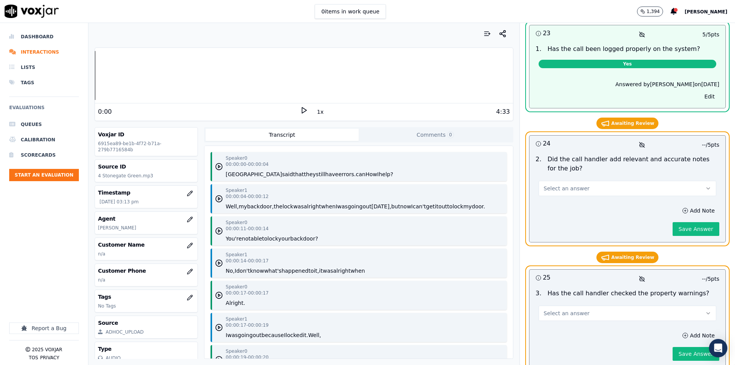
scroll to position [3332, 0]
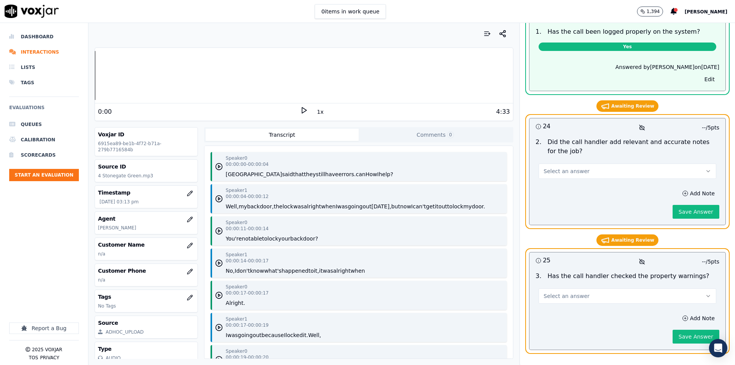
click at [640, 288] on button "Select an answer" at bounding box center [628, 295] width 178 height 15
click at [589, 283] on div "Yes" at bounding box center [615, 283] width 164 height 12
click at [673, 330] on button "Save Answer" at bounding box center [696, 337] width 47 height 14
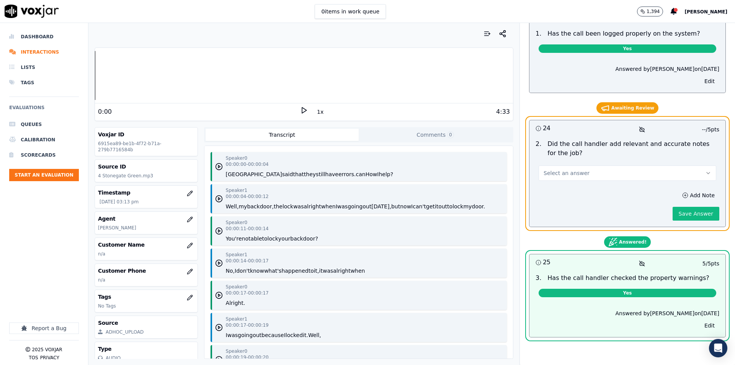
scroll to position [3300, 0]
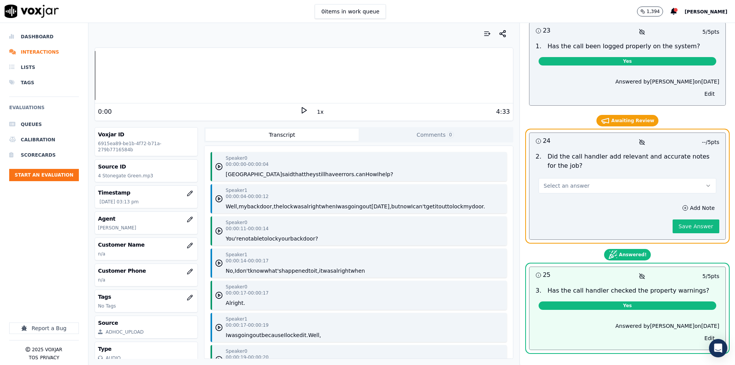
click at [606, 178] on button "Select an answer" at bounding box center [628, 185] width 178 height 15
click at [570, 175] on div "Yes" at bounding box center [615, 173] width 164 height 12
click at [676, 219] on button "Save Answer" at bounding box center [696, 226] width 47 height 14
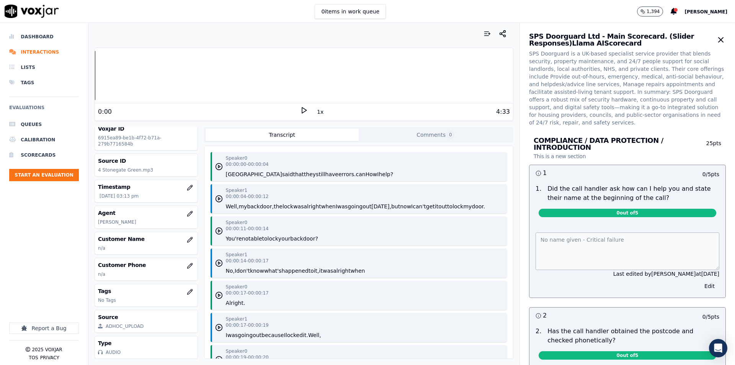
scroll to position [0, 0]
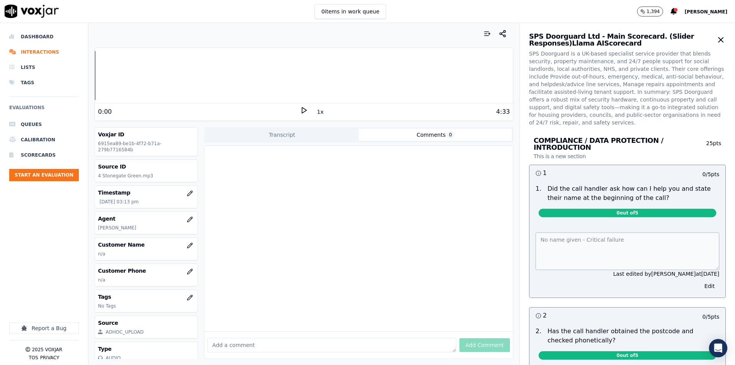
click at [383, 131] on button "Comments 0" at bounding box center [435, 135] width 153 height 12
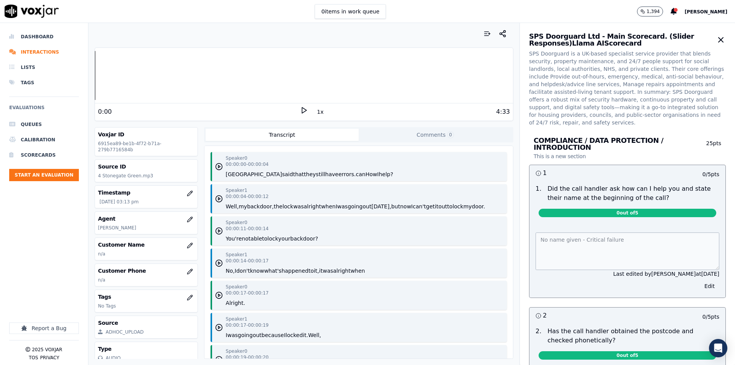
click at [307, 131] on button "Transcript" at bounding box center [282, 135] width 153 height 12
click at [717, 43] on icon "button" at bounding box center [721, 39] width 9 height 9
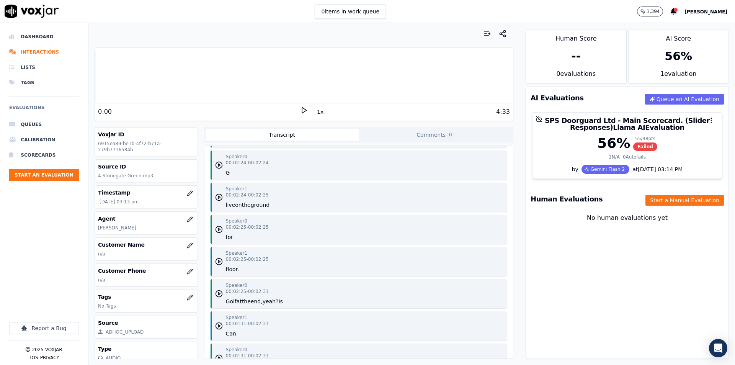
click at [665, 55] on div "56 %" at bounding box center [679, 56] width 28 height 14
click at [665, 60] on div "56 %" at bounding box center [679, 56] width 28 height 14
click at [44, 55] on li "Interactions" at bounding box center [44, 51] width 70 height 15
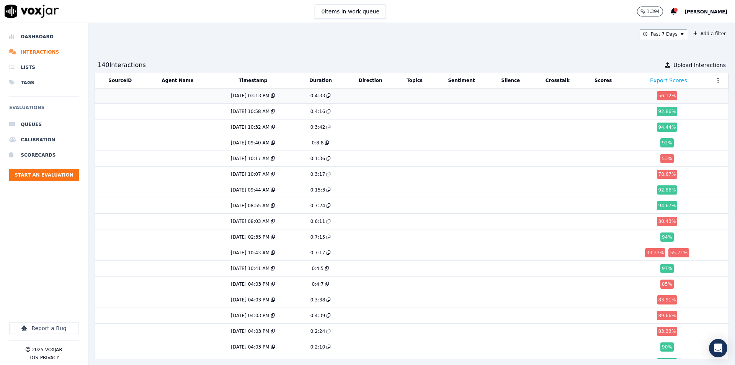
drag, startPoint x: 160, startPoint y: 97, endPoint x: 110, endPoint y: 93, distance: 50.7
click at [110, 93] on td at bounding box center [120, 96] width 51 height 16
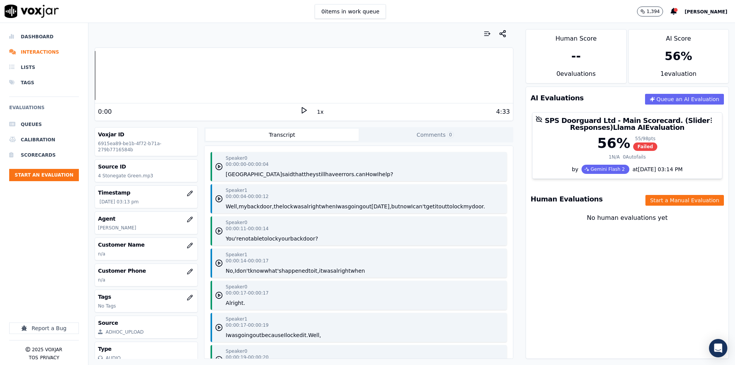
click at [398, 131] on button "Comments 0" at bounding box center [435, 135] width 153 height 12
click at [309, 139] on button "Transcript" at bounding box center [282, 135] width 153 height 12
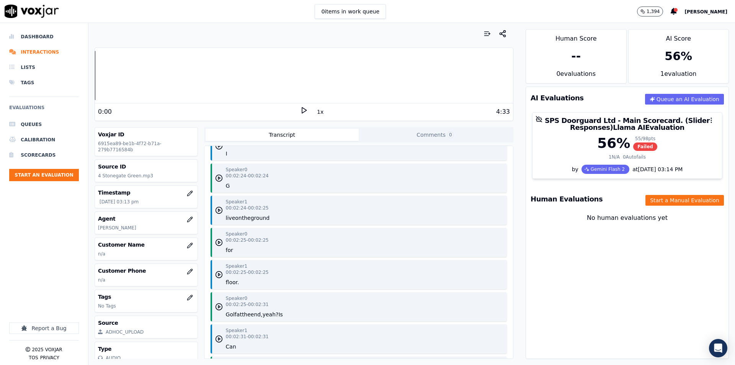
scroll to position [1652, 0]
click at [44, 83] on li "Tags" at bounding box center [44, 82] width 70 height 15
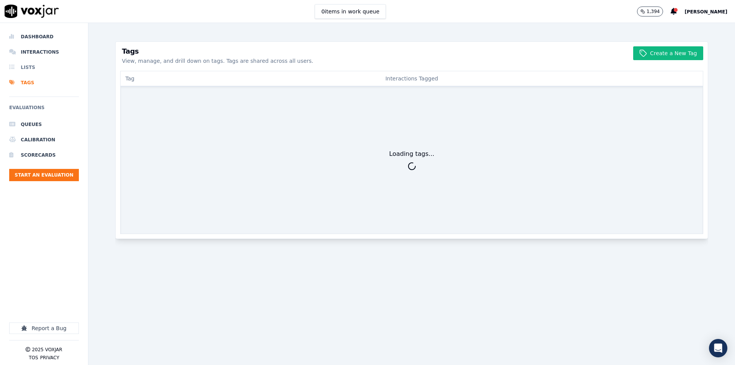
click at [49, 74] on li "Lists" at bounding box center [44, 67] width 70 height 15
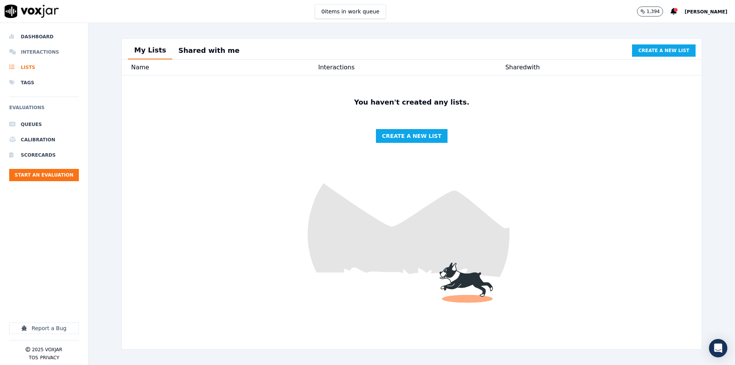
click at [48, 53] on li "Interactions" at bounding box center [44, 51] width 70 height 15
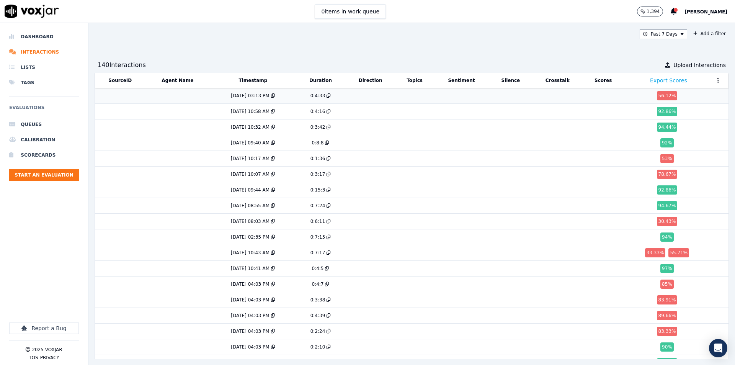
click at [213, 93] on div "[DATE] 03:13 PM" at bounding box center [253, 96] width 80 height 6
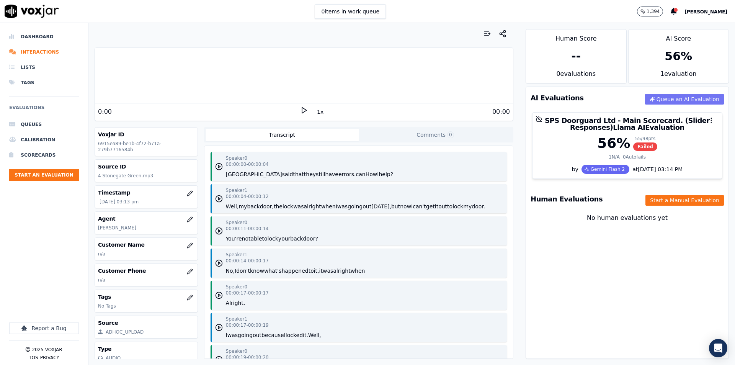
click at [683, 96] on button "Queue an AI Evaluation" at bounding box center [684, 99] width 79 height 11
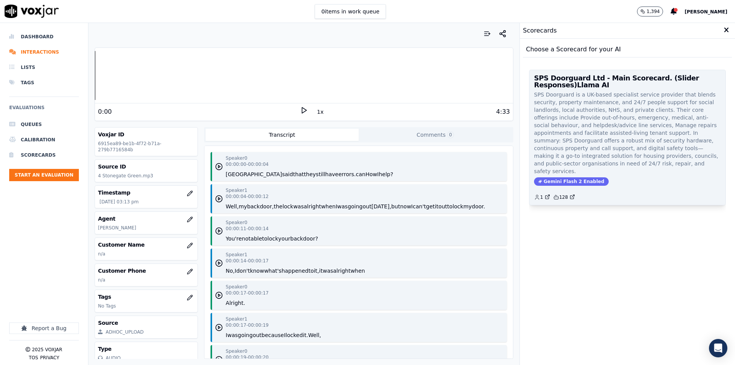
click at [667, 129] on p "SPS Doorguard is a UK-based specialist service provider that blends security, p…" at bounding box center [627, 133] width 187 height 84
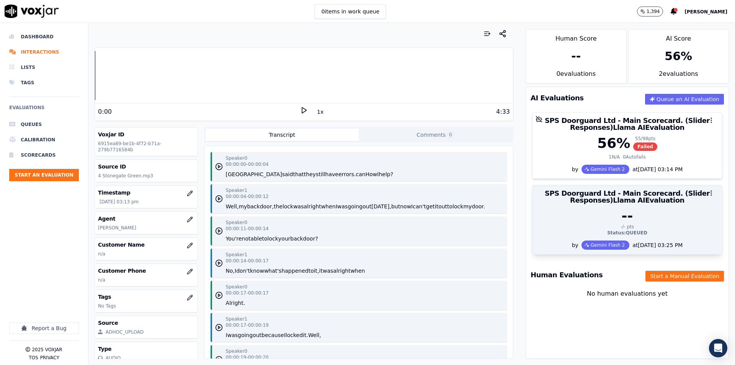
click at [636, 211] on div "--" at bounding box center [627, 215] width 180 height 15
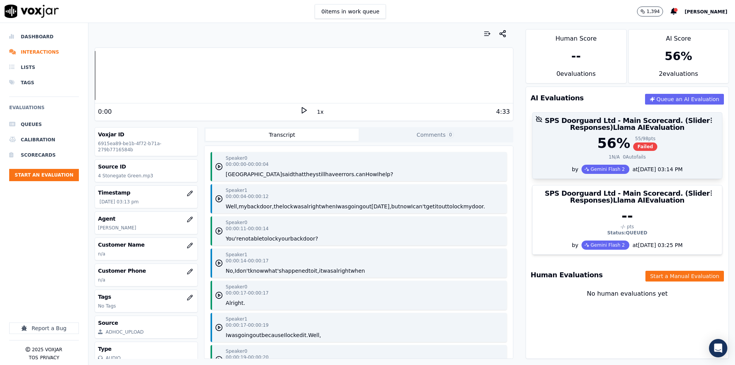
click at [643, 146] on div "56 % 55 / 98 pts Failed" at bounding box center [627, 143] width 180 height 15
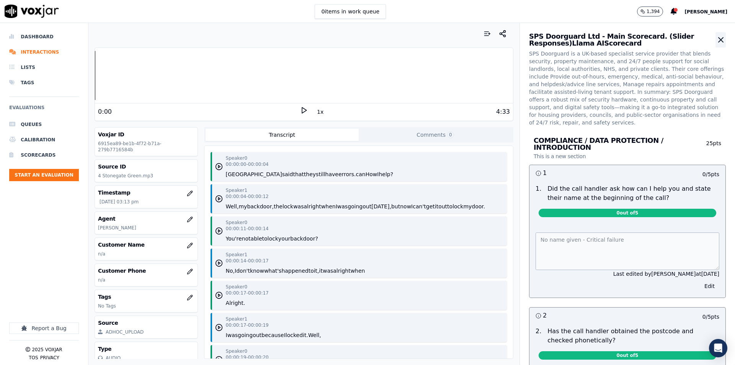
click at [717, 41] on icon "button" at bounding box center [721, 39] width 9 height 9
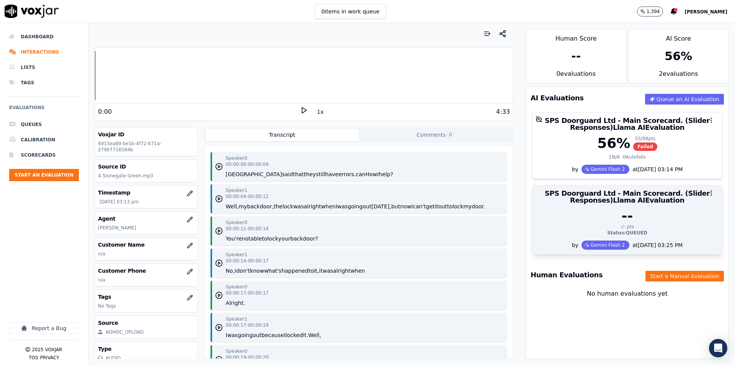
click at [620, 232] on div "Status: QUEUED" at bounding box center [627, 233] width 180 height 6
click at [708, 191] on icon "button" at bounding box center [711, 193] width 7 height 7
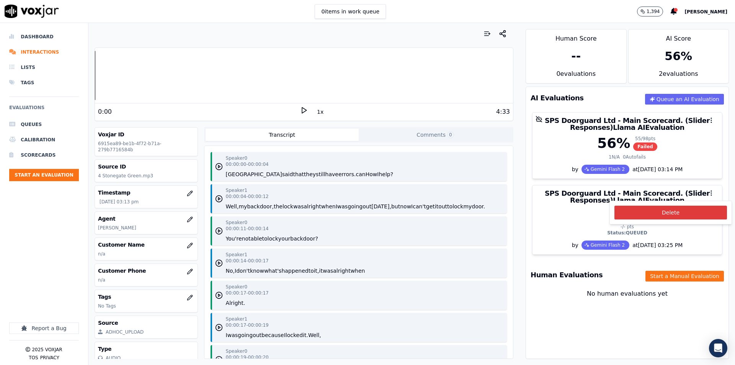
click at [686, 208] on button "Delete" at bounding box center [671, 213] width 113 height 14
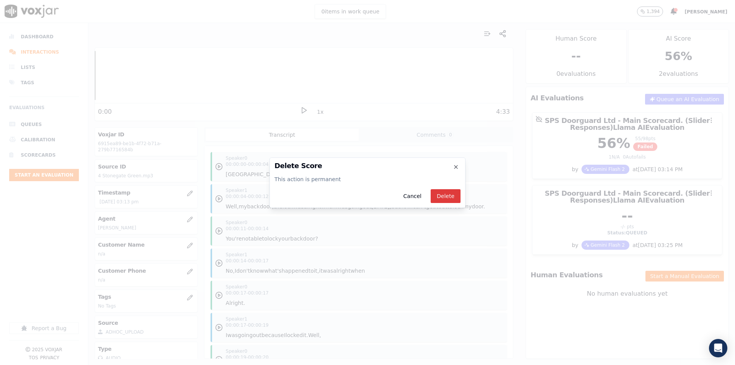
click at [446, 193] on button "Delete" at bounding box center [446, 196] width 30 height 14
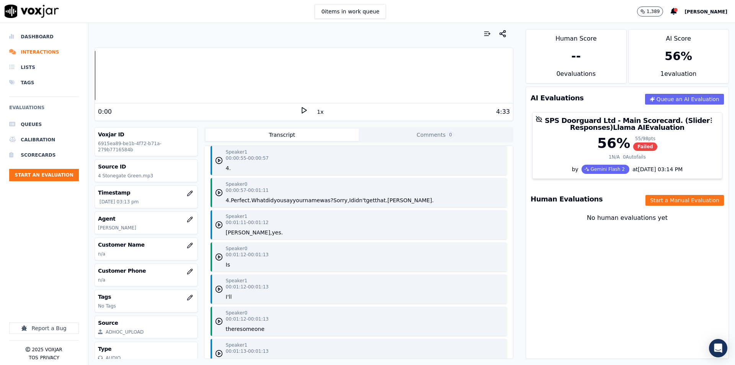
click at [115, 199] on p "[DATE] 03:13 pm" at bounding box center [147, 202] width 95 height 6
click at [141, 192] on div "Timestamp 08/22/2025 03:13 pm" at bounding box center [146, 197] width 102 height 22
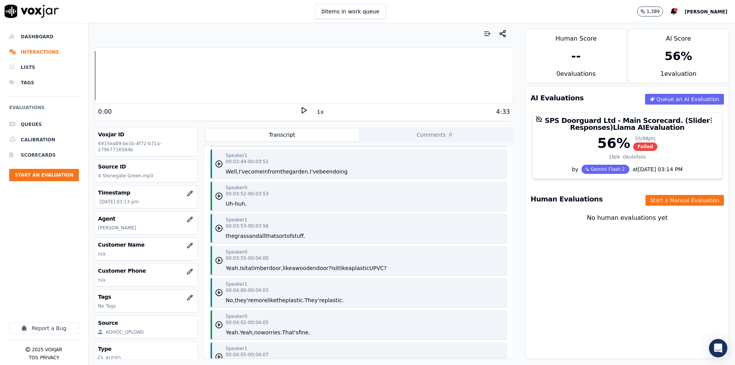
scroll to position [3988, 0]
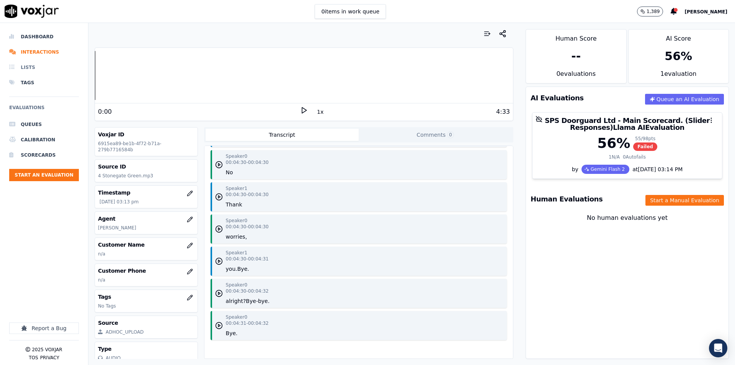
click at [31, 67] on li "Lists" at bounding box center [44, 67] width 70 height 15
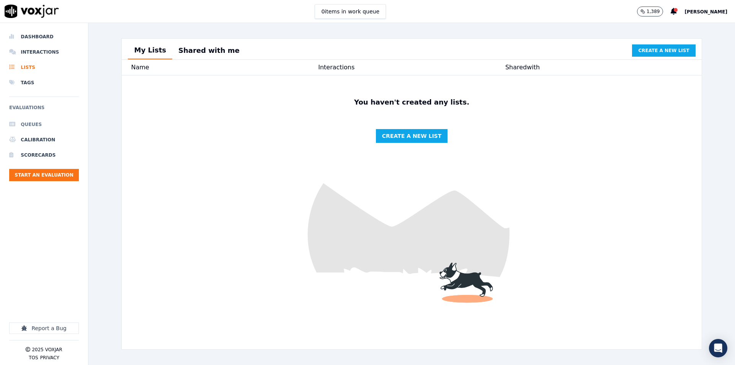
click at [49, 131] on li "Queues" at bounding box center [44, 124] width 70 height 15
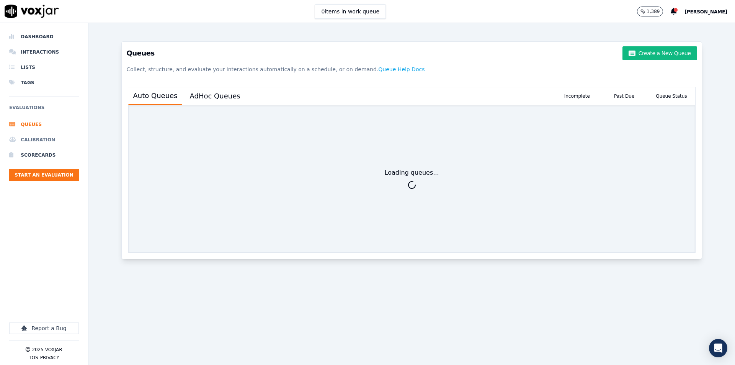
click at [43, 147] on li "Calibration" at bounding box center [44, 139] width 70 height 15
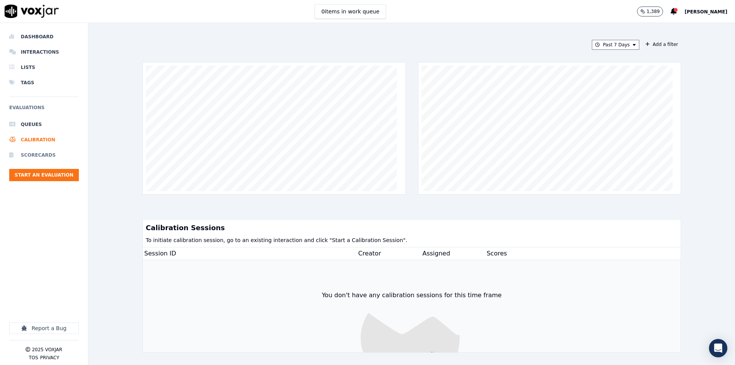
click at [43, 155] on li "Scorecards" at bounding box center [44, 154] width 70 height 15
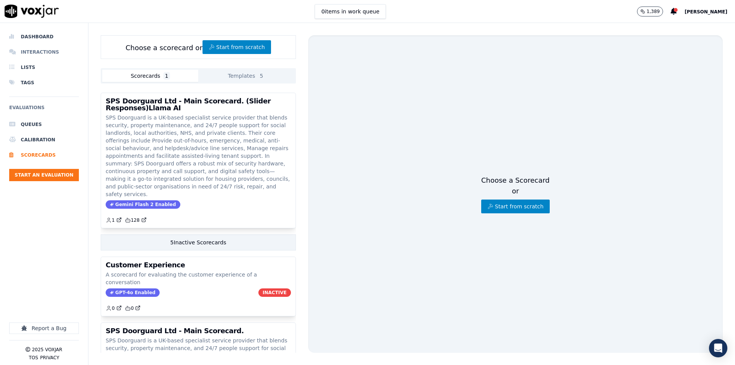
click at [35, 56] on li "Interactions" at bounding box center [44, 51] width 70 height 15
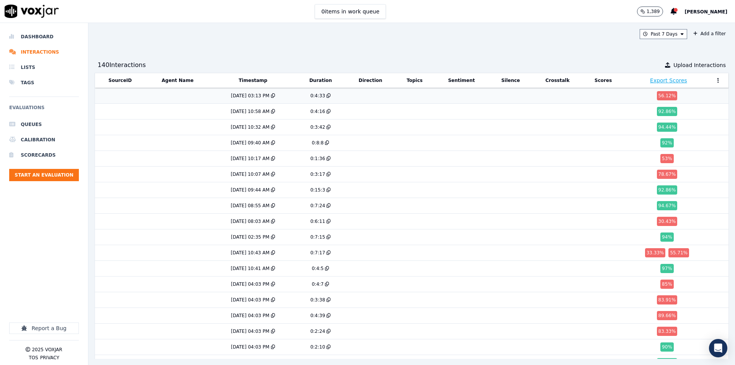
click at [193, 92] on td at bounding box center [177, 96] width 65 height 16
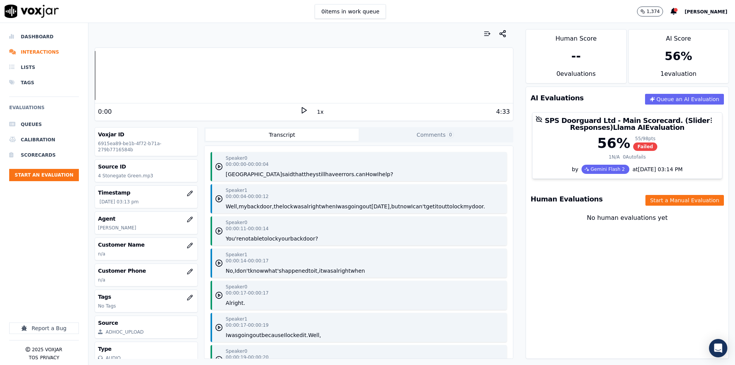
click at [236, 31] on div at bounding box center [304, 33] width 419 height 15
